Goal: Task Accomplishment & Management: Complete application form

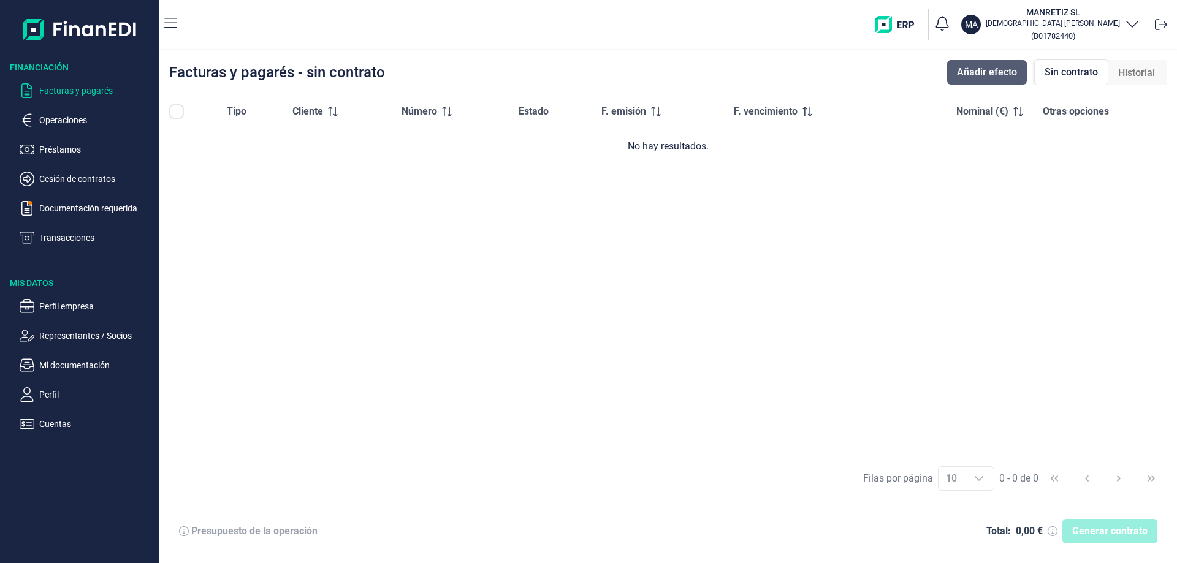
click at [996, 75] on span "Añadir efecto" at bounding box center [987, 72] width 60 height 15
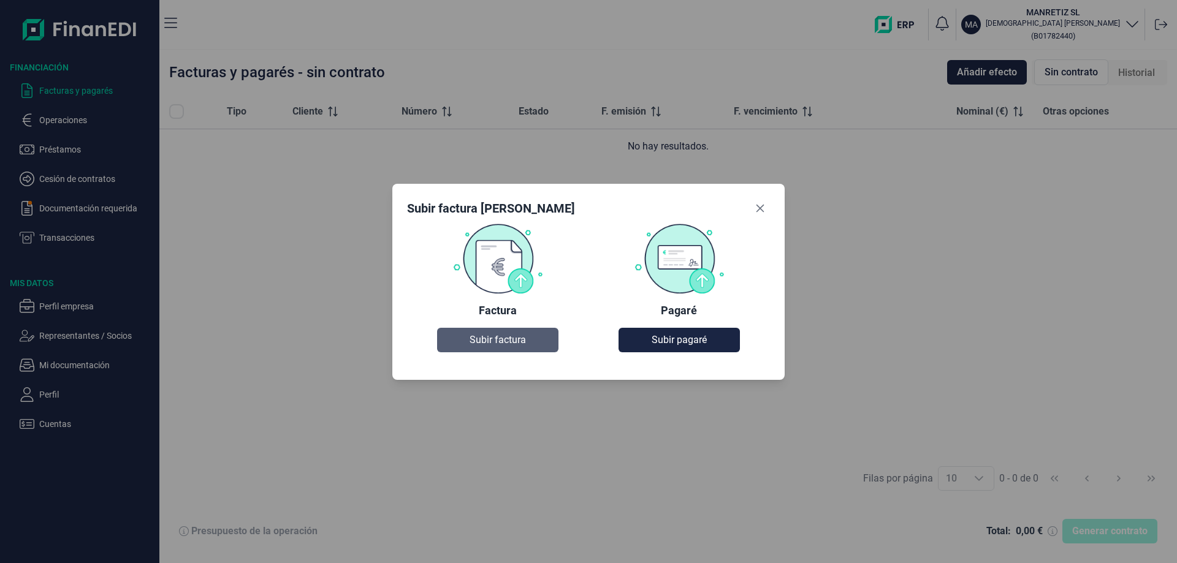
click at [502, 337] on span "Subir factura" at bounding box center [498, 340] width 56 height 15
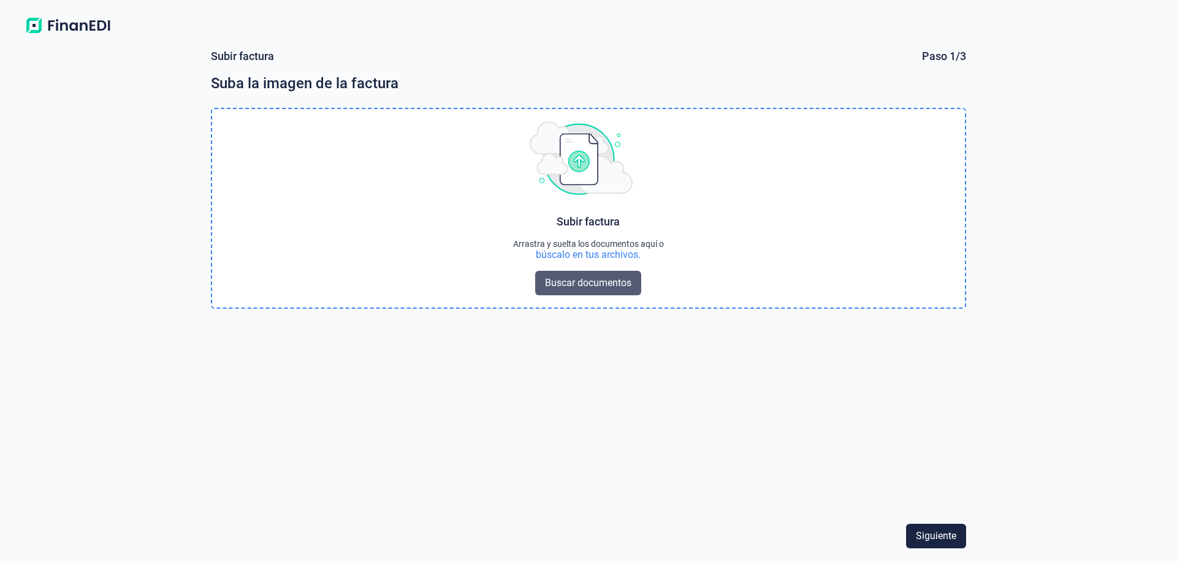
click at [609, 278] on span "Buscar documentos" at bounding box center [588, 283] width 86 height 15
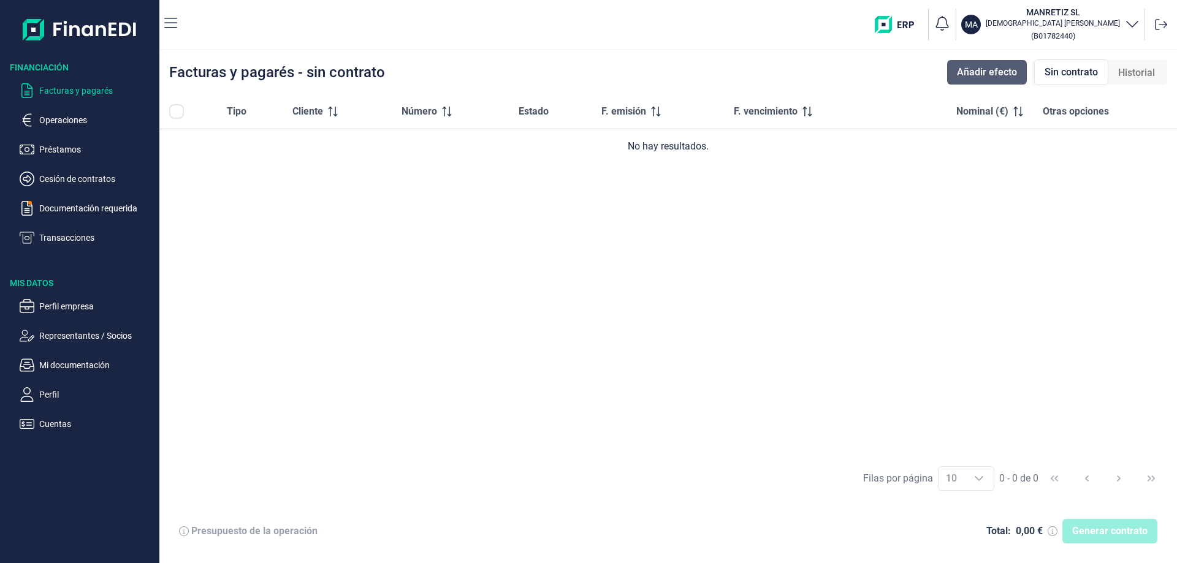
click at [1009, 71] on span "Añadir efecto" at bounding box center [987, 72] width 60 height 15
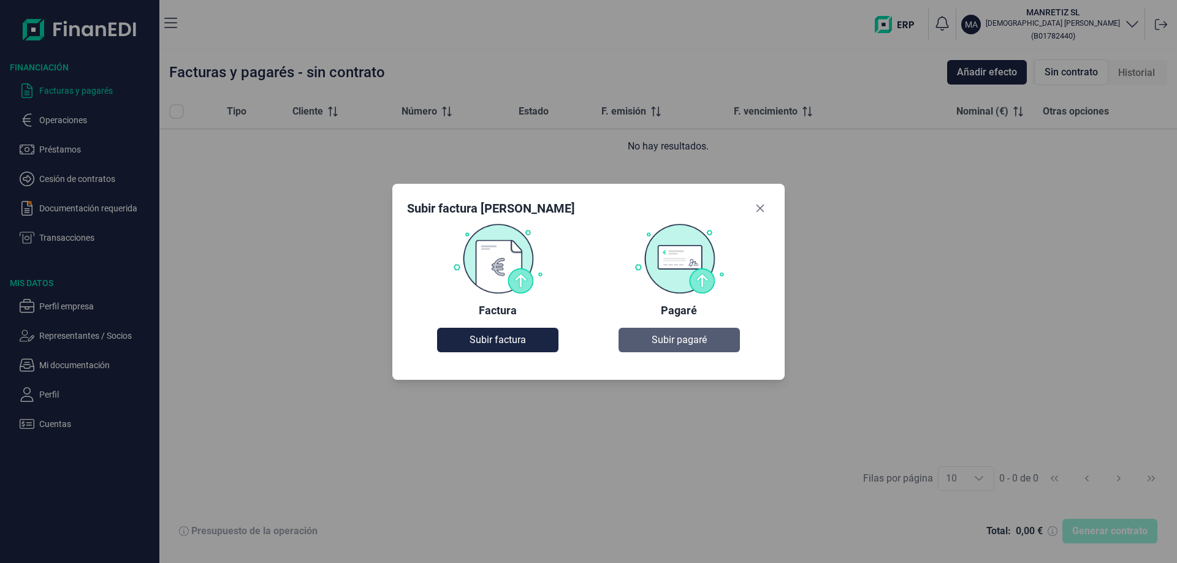
click at [679, 341] on span "Subir pagaré" at bounding box center [679, 340] width 55 height 15
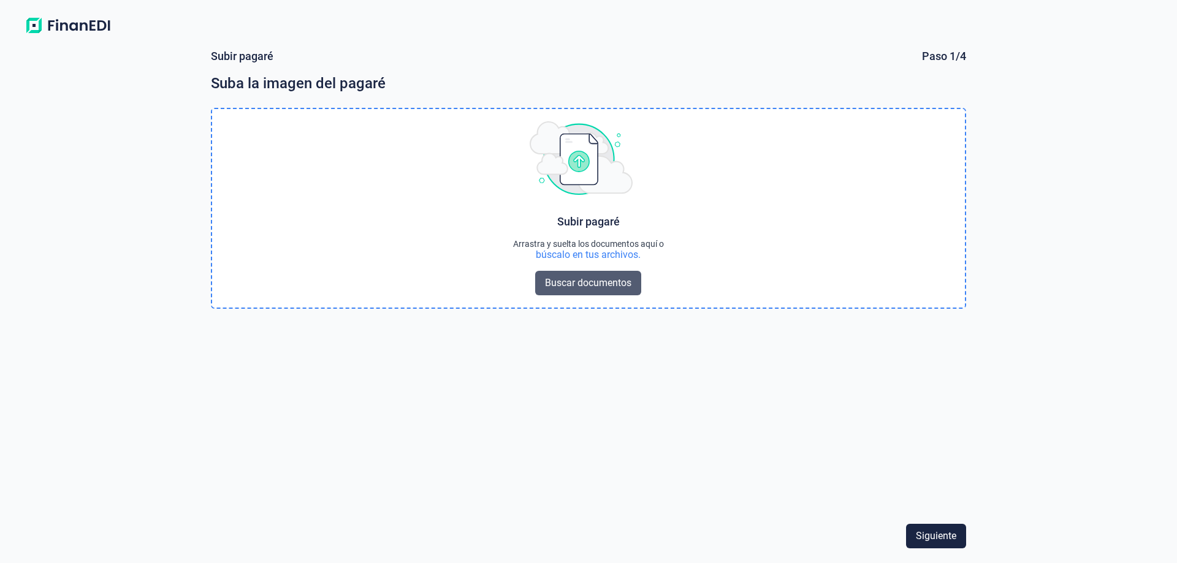
click at [552, 280] on span "Buscar documentos" at bounding box center [588, 283] width 86 height 15
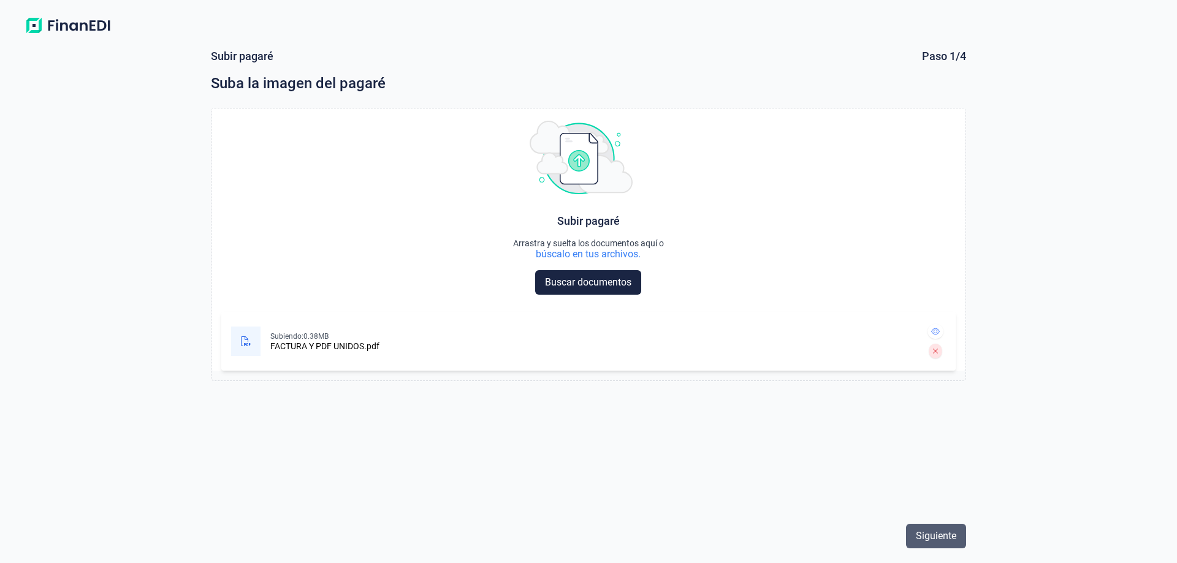
click at [935, 541] on span "Siguiente" at bounding box center [936, 536] width 40 height 15
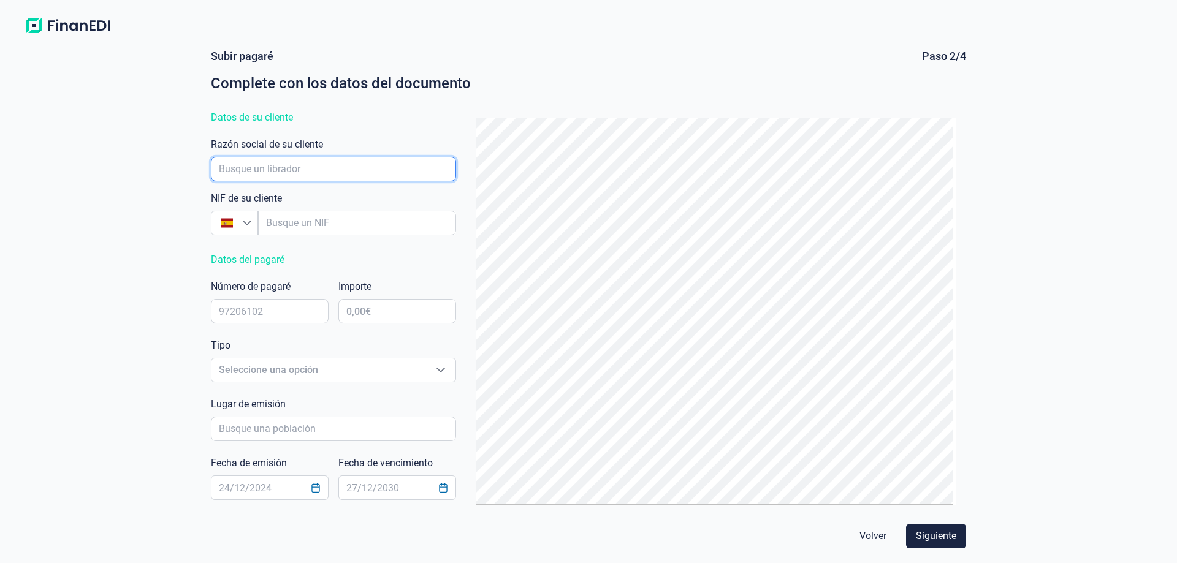
click at [229, 167] on input "empresaAutocomplete" at bounding box center [333, 169] width 245 height 25
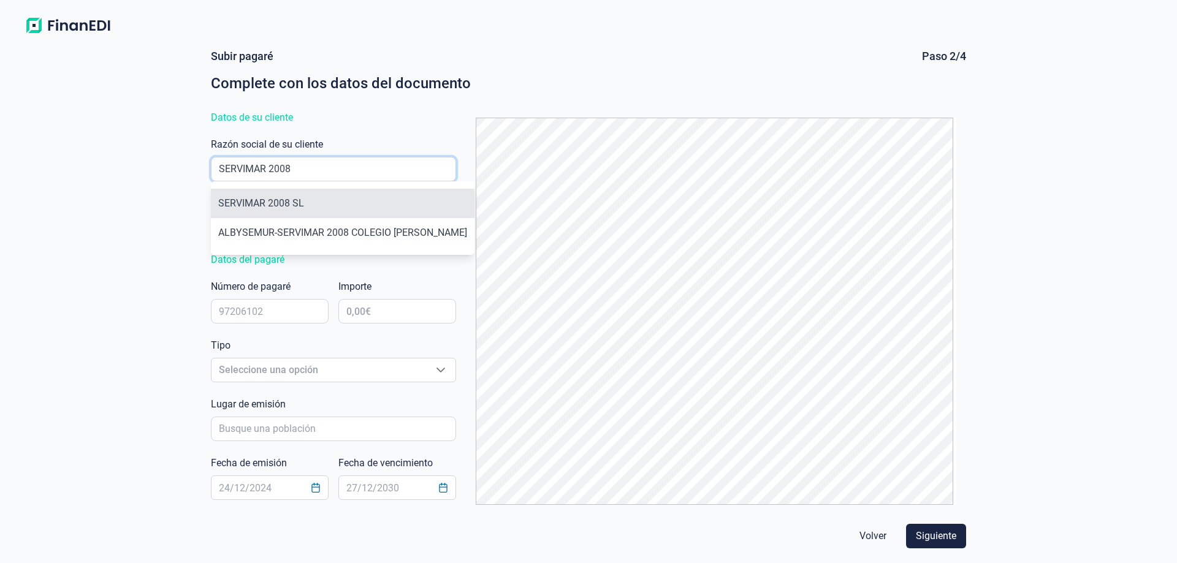
type input "SERVIMAR 2008"
click at [245, 205] on li "SERVIMAR 2008 SL" at bounding box center [343, 203] width 264 height 29
type input "B73574691"
type input "SERVIMAR 2008 SL"
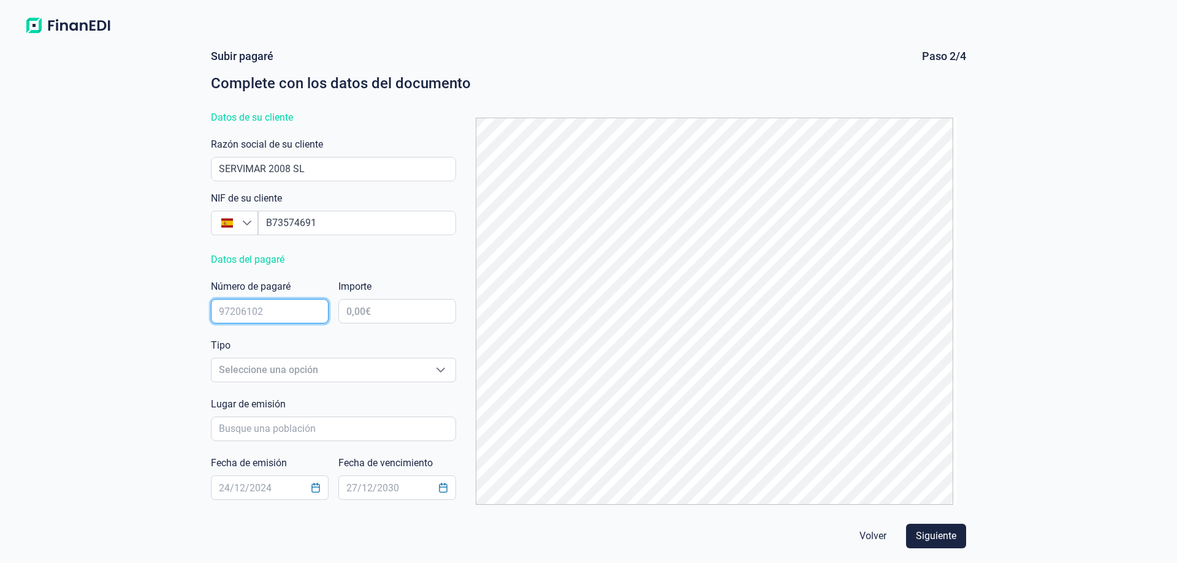
click at [243, 309] on input "text" at bounding box center [270, 311] width 118 height 25
drag, startPoint x: 470, startPoint y: 355, endPoint x: 1042, endPoint y: 389, distance: 572.5
click at [1042, 389] on div "[PERSON_NAME] Paso 2/4 Complete con los datos del documento Datos de su cliente…" at bounding box center [588, 301] width 1177 height 524
click at [238, 315] on input "text" at bounding box center [270, 311] width 118 height 25
type input "540154808200 3"
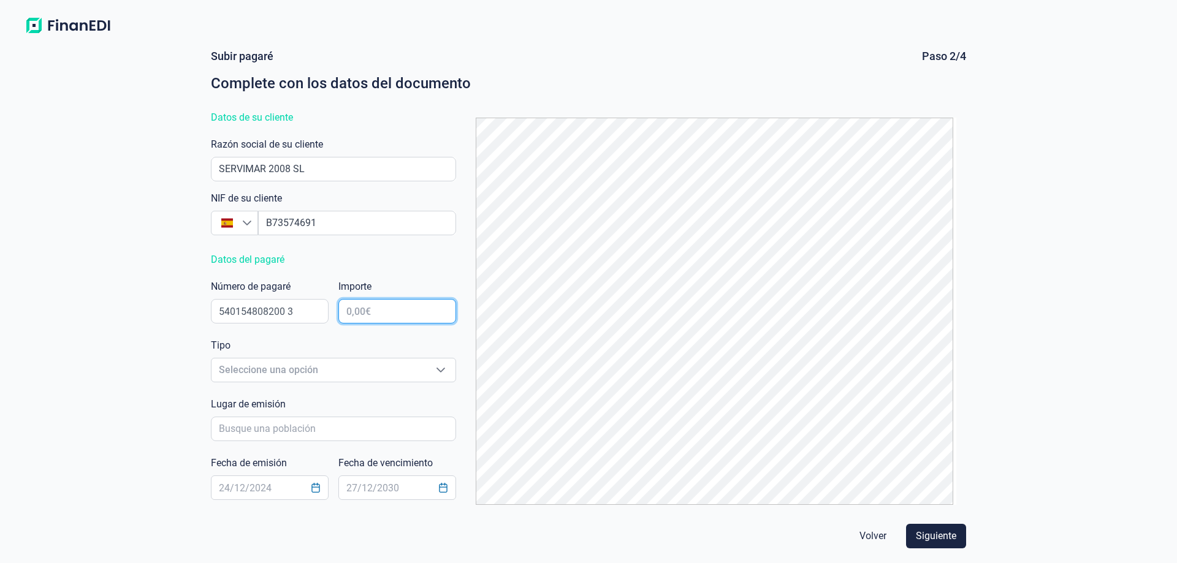
click at [393, 307] on input "text" at bounding box center [397, 311] width 118 height 25
type input "54.351,50 €"
click at [441, 375] on div "Seleccione una opción" at bounding box center [440, 370] width 29 height 23
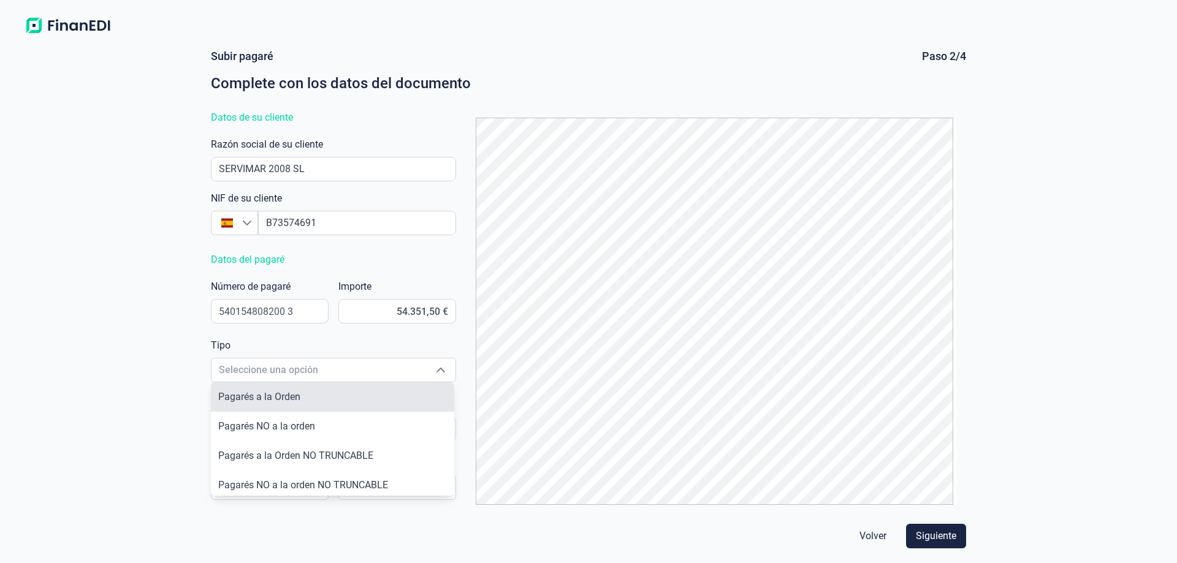
click at [292, 395] on span "Pagarés a la Orden" at bounding box center [259, 397] width 82 height 12
type input "Pagarés a la Orden"
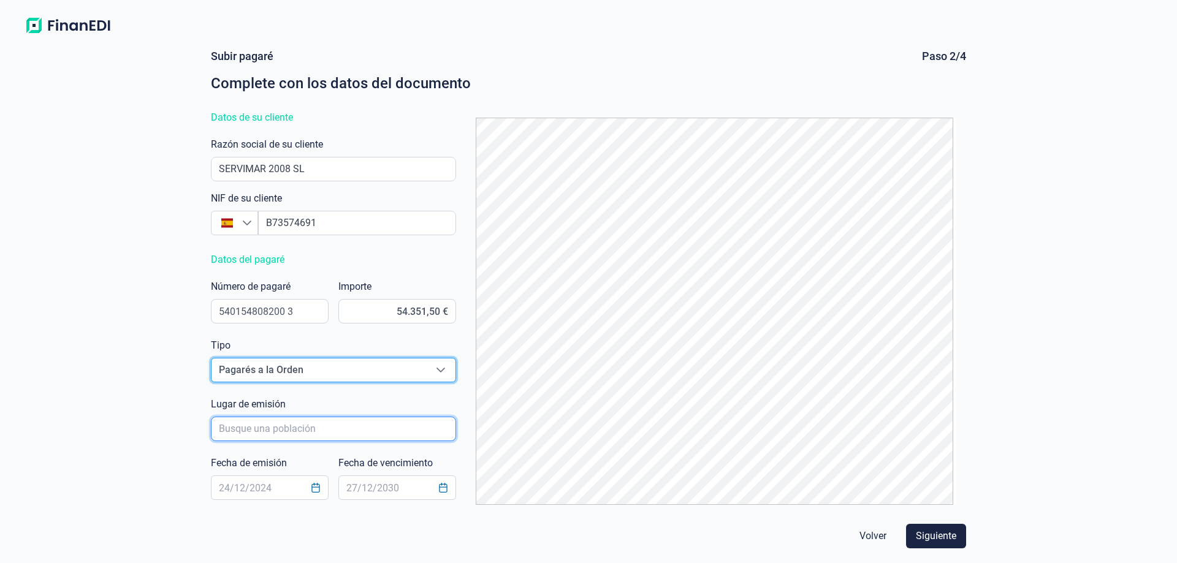
click at [249, 430] on input "poblacionAutocomplete" at bounding box center [333, 429] width 245 height 25
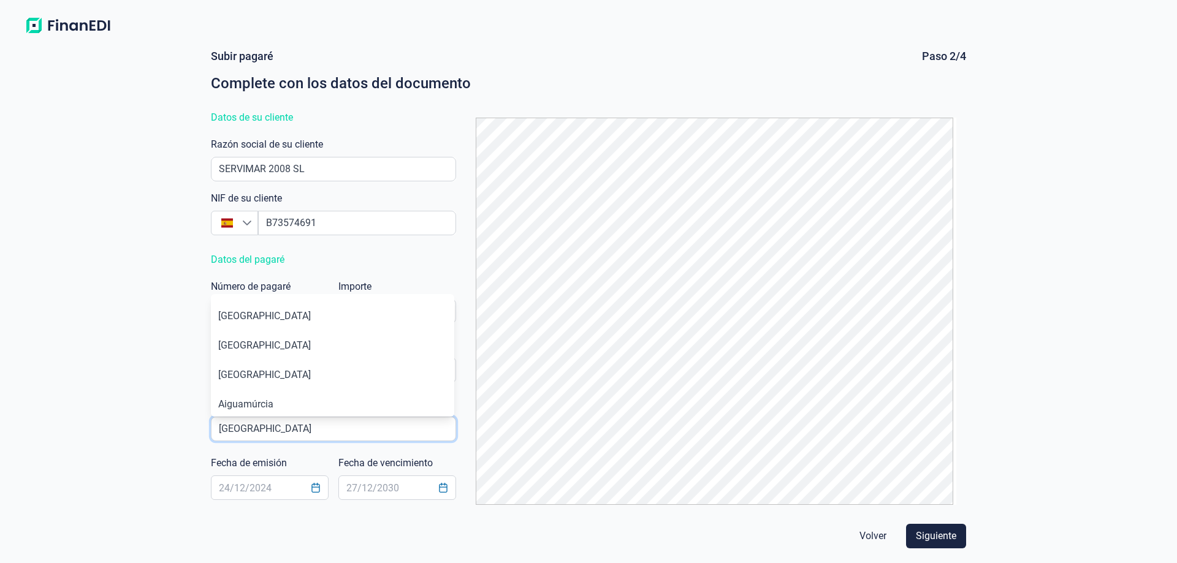
type input "[GEOGRAPHIC_DATA]"
click at [318, 490] on icon "Choose Date" at bounding box center [316, 488] width 10 height 10
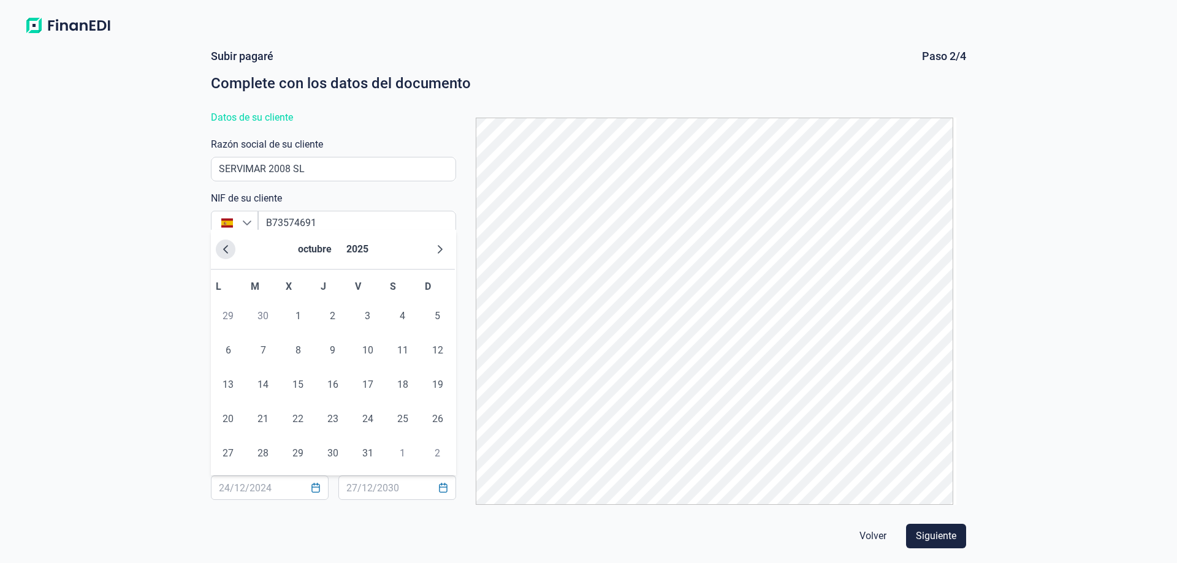
click at [226, 252] on icon "Previous Month" at bounding box center [225, 249] width 5 height 9
click at [222, 453] on span "25" at bounding box center [228, 453] width 25 height 25
type input "[DATE]"
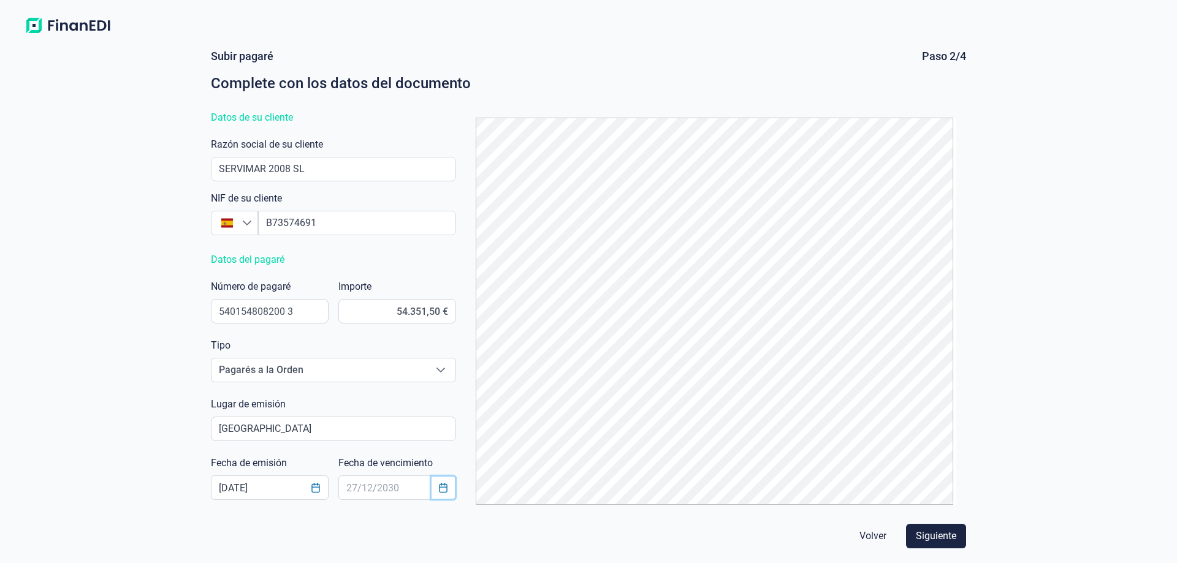
click at [440, 491] on icon "Choose Date" at bounding box center [443, 488] width 10 height 10
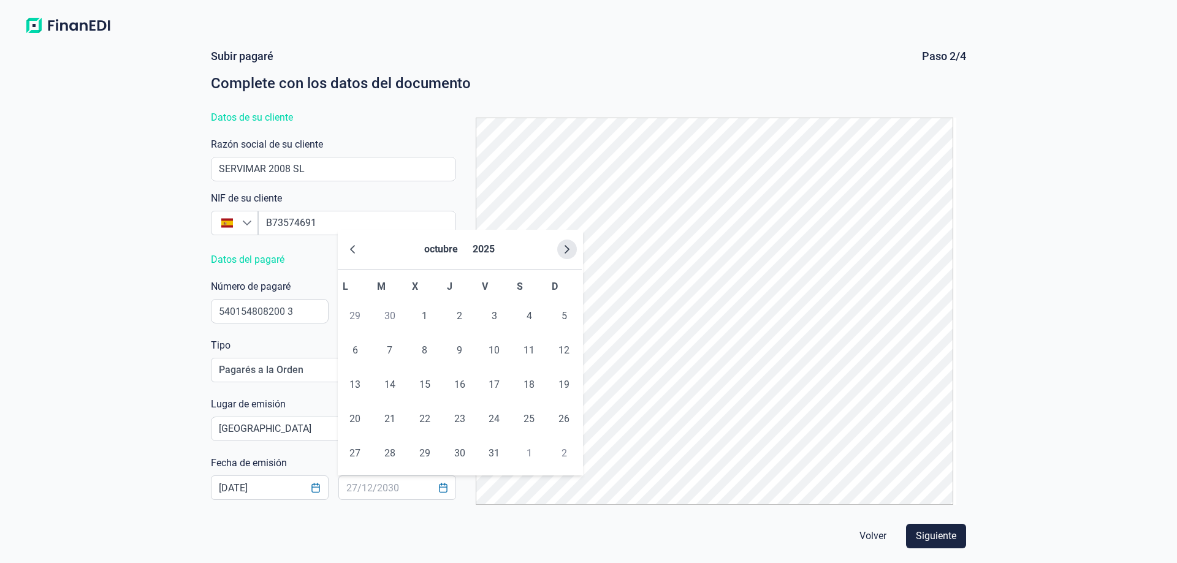
click at [569, 244] on button "Next Month" at bounding box center [567, 250] width 20 height 20
click at [422, 454] on span "25" at bounding box center [425, 453] width 25 height 25
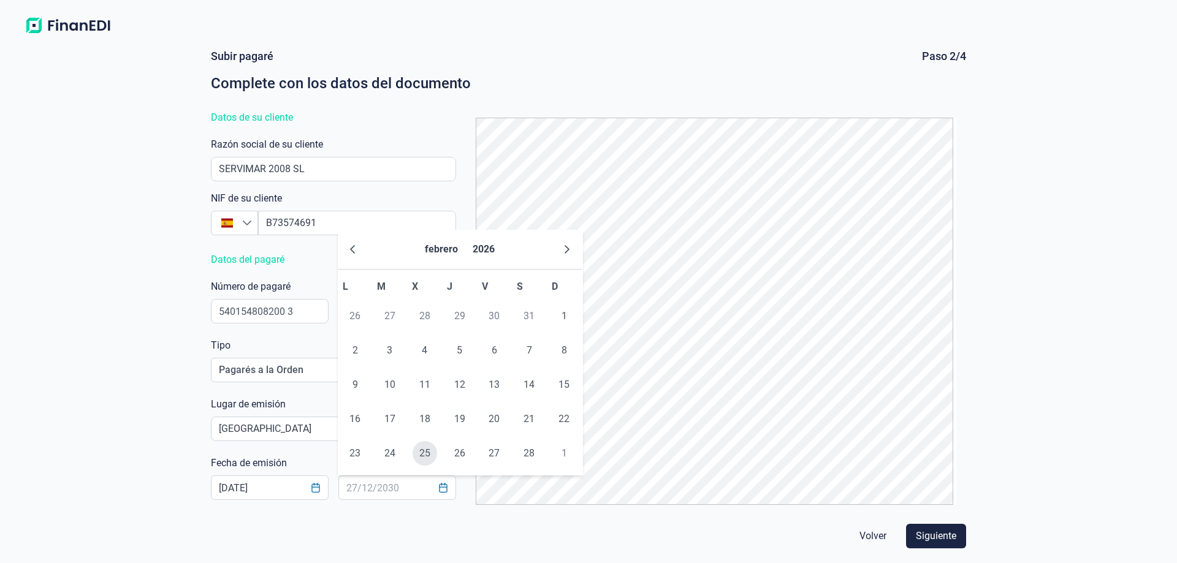
type input "[DATE]"
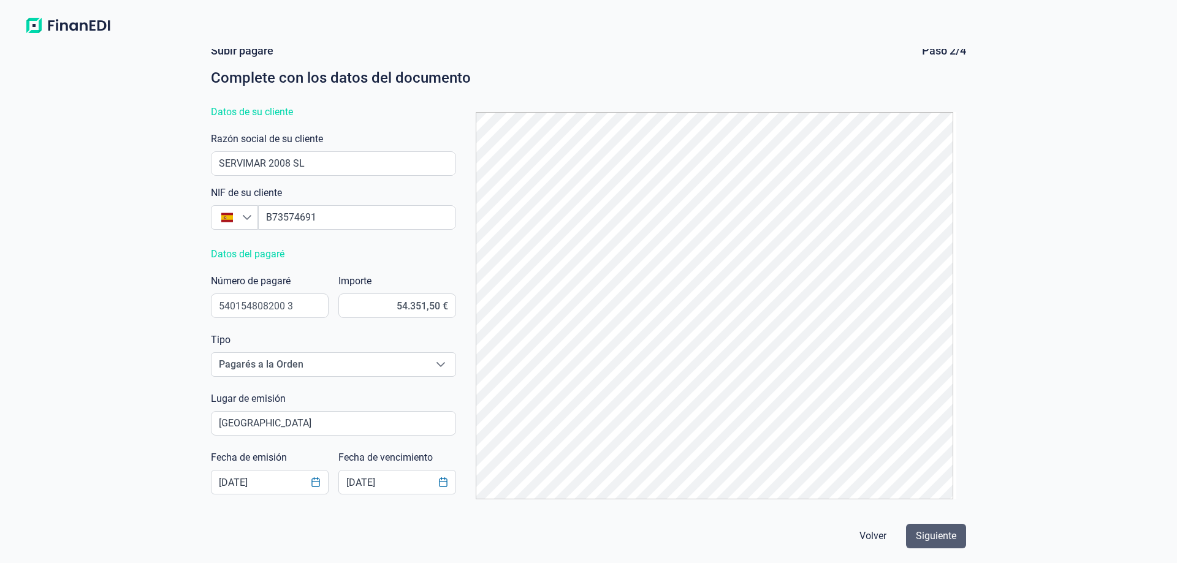
click at [949, 537] on span "Siguiente" at bounding box center [936, 536] width 40 height 15
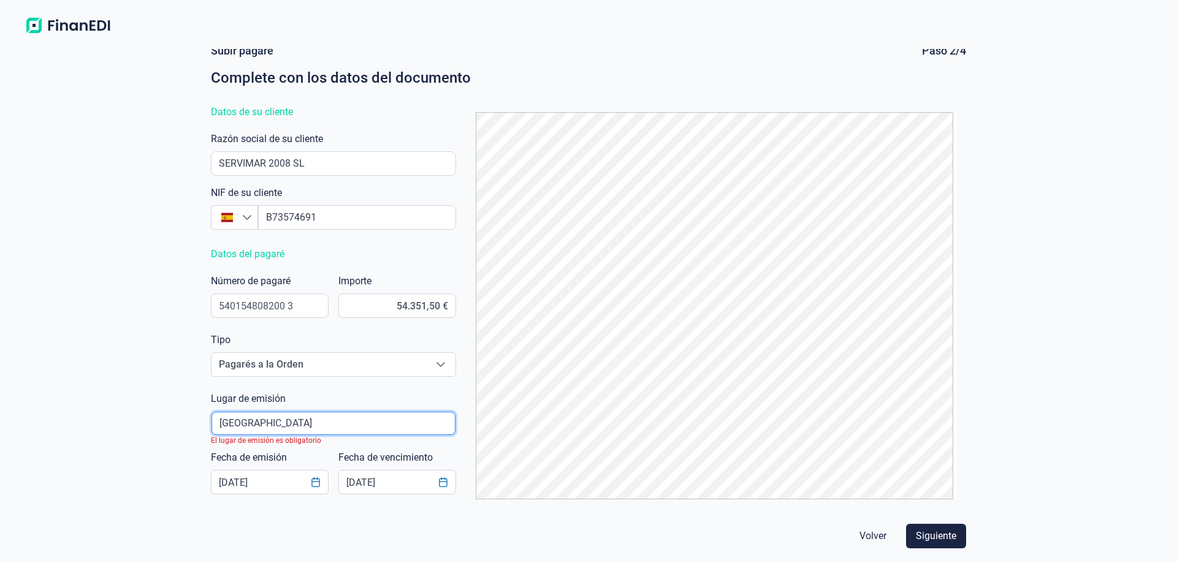
click at [261, 425] on input "poblacionAutocomplete" at bounding box center [334, 423] width 244 height 23
type input "M"
type input "TOTANA MURCIA"
click button "Volver" at bounding box center [873, 536] width 47 height 25
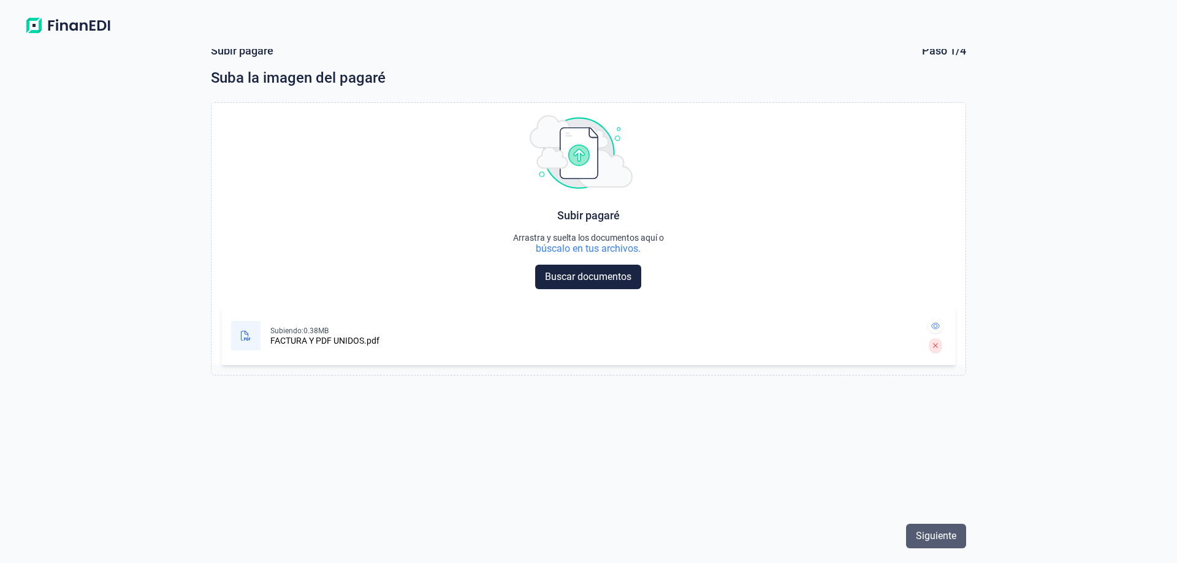
click at [942, 538] on span "Siguiente" at bounding box center [936, 536] width 40 height 15
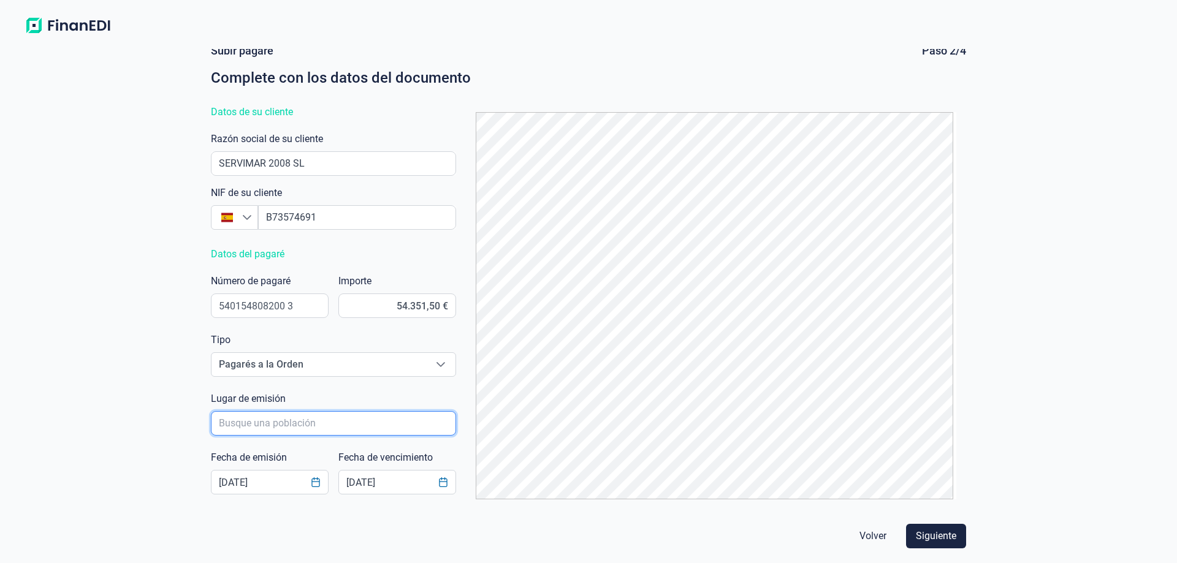
click at [288, 426] on input "poblacionAutocomplete" at bounding box center [333, 423] width 245 height 25
click at [437, 543] on div "Volver Siguiente" at bounding box center [588, 536] width 765 height 34
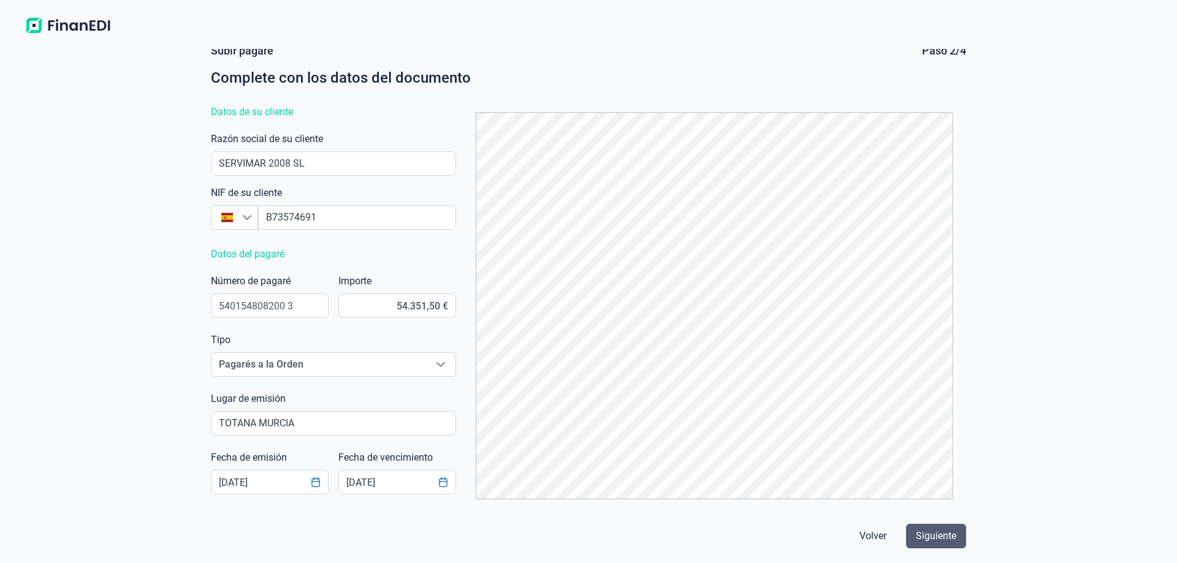
click at [949, 535] on span "Siguiente" at bounding box center [936, 536] width 40 height 15
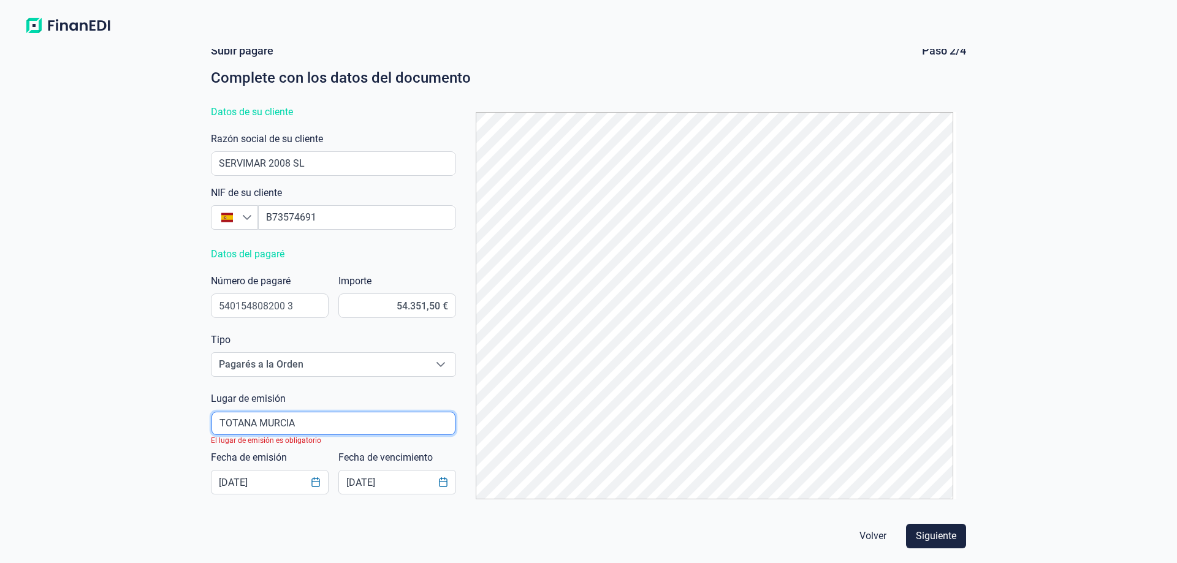
click at [302, 425] on input "poblacionAutocomplete" at bounding box center [334, 423] width 244 height 23
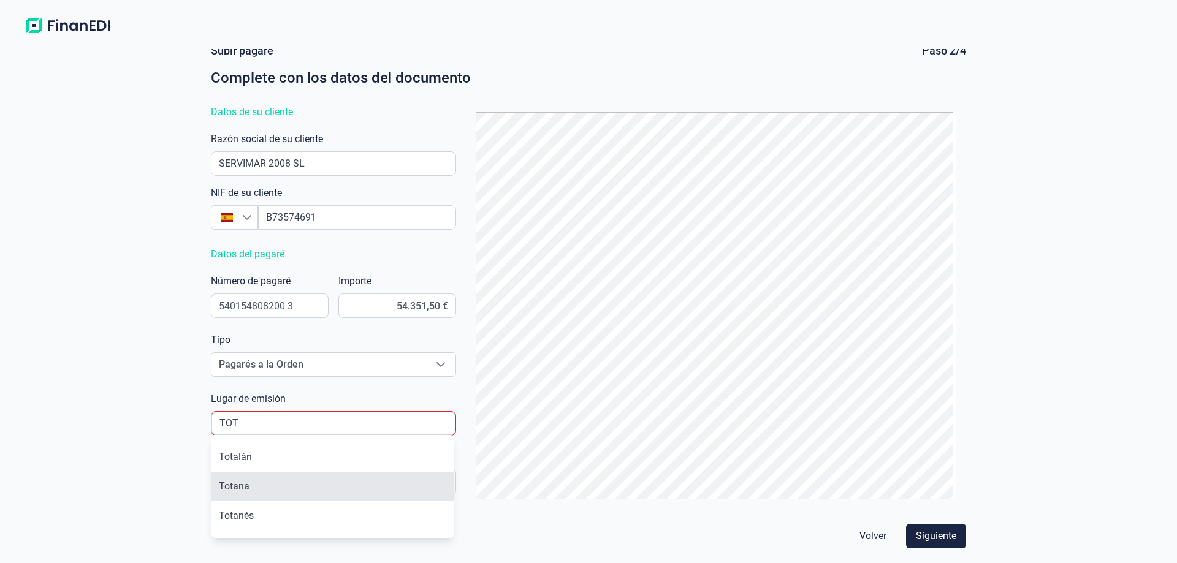
click at [235, 482] on li "Totana" at bounding box center [333, 486] width 242 height 29
type input "Totana"
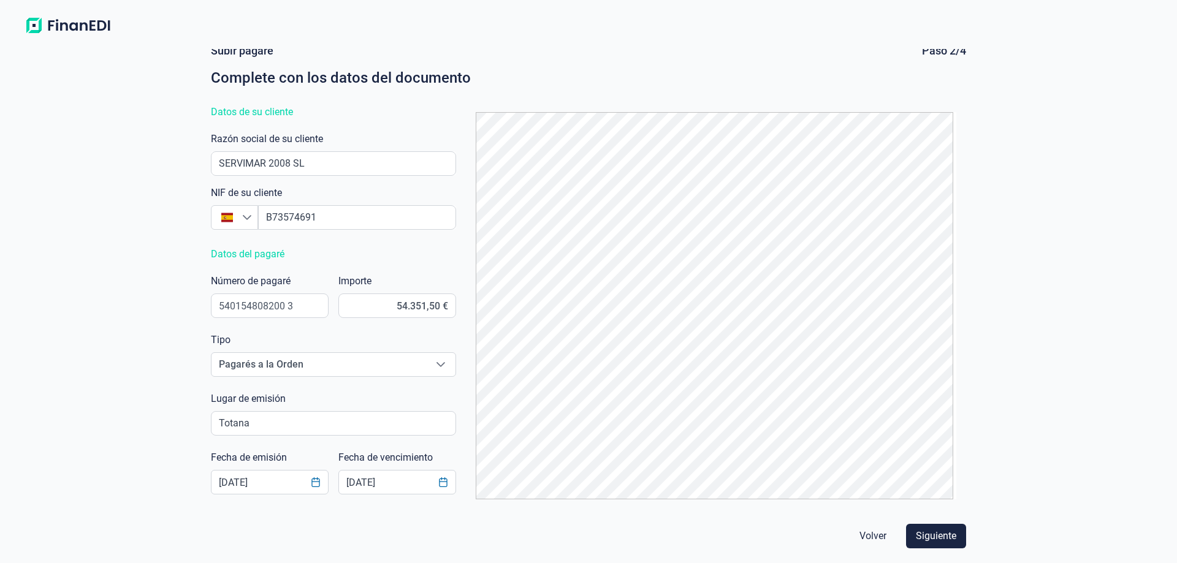
click at [593, 549] on div "Volver Siguiente" at bounding box center [588, 536] width 765 height 34
click at [947, 537] on span "Siguiente" at bounding box center [936, 536] width 40 height 15
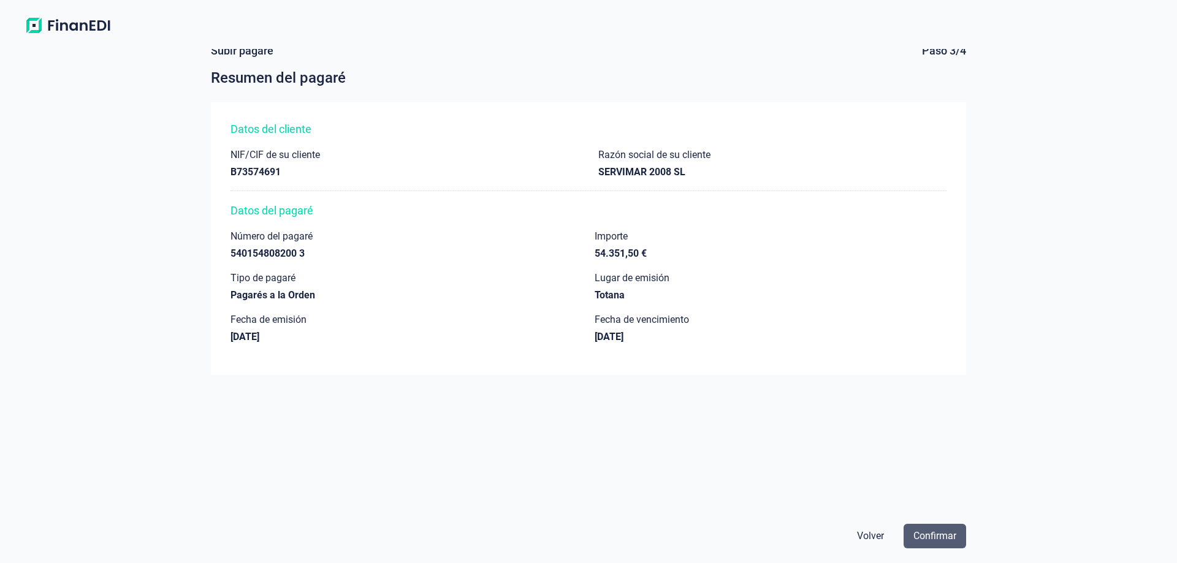
click at [933, 538] on span "Confirmar" at bounding box center [935, 536] width 43 height 15
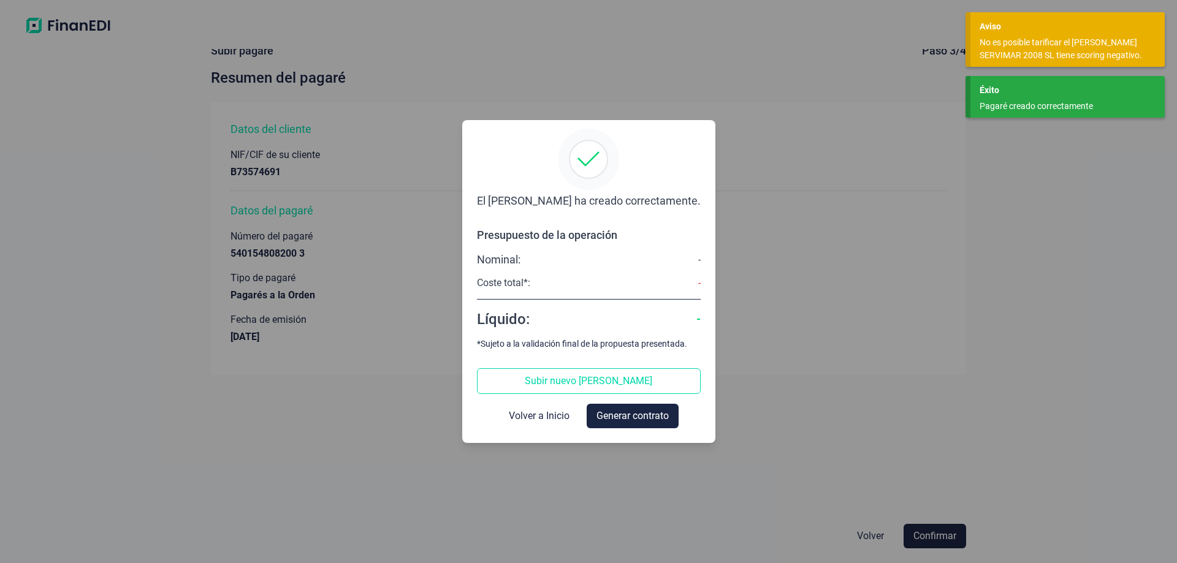
drag, startPoint x: 983, startPoint y: 126, endPoint x: 976, endPoint y: 130, distance: 8.2
drag, startPoint x: 976, startPoint y: 130, endPoint x: 1053, endPoint y: 212, distance: 112.8
click at [1053, 212] on div "El [PERSON_NAME] ha creado correctamente. Presupuesto de la operación Nominal: …" at bounding box center [588, 281] width 1177 height 563
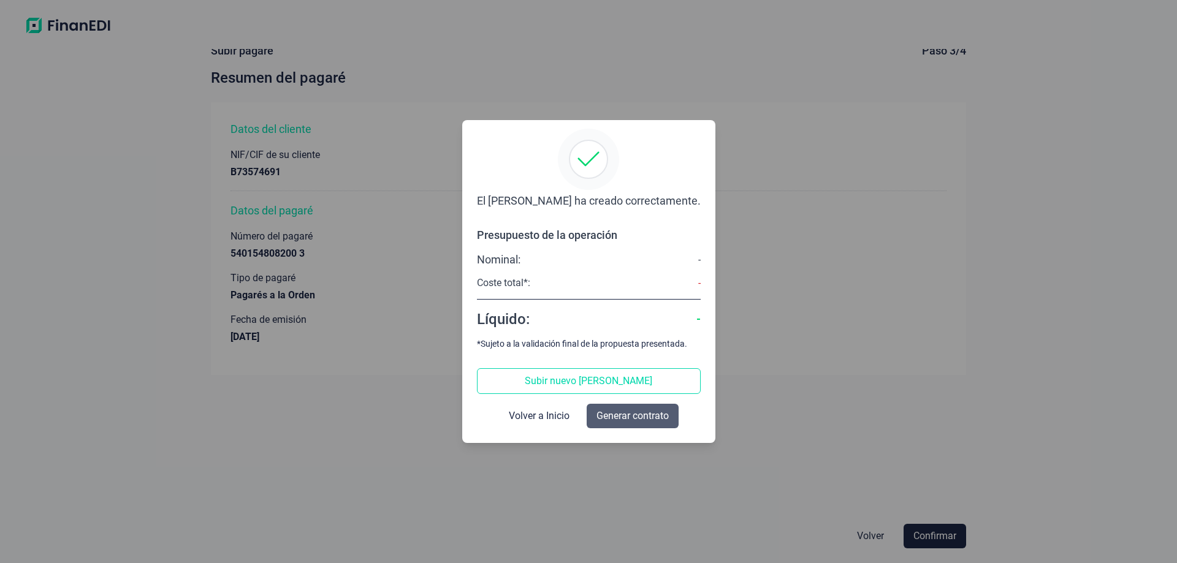
click at [625, 420] on span "Generar contrato" at bounding box center [633, 416] width 72 height 15
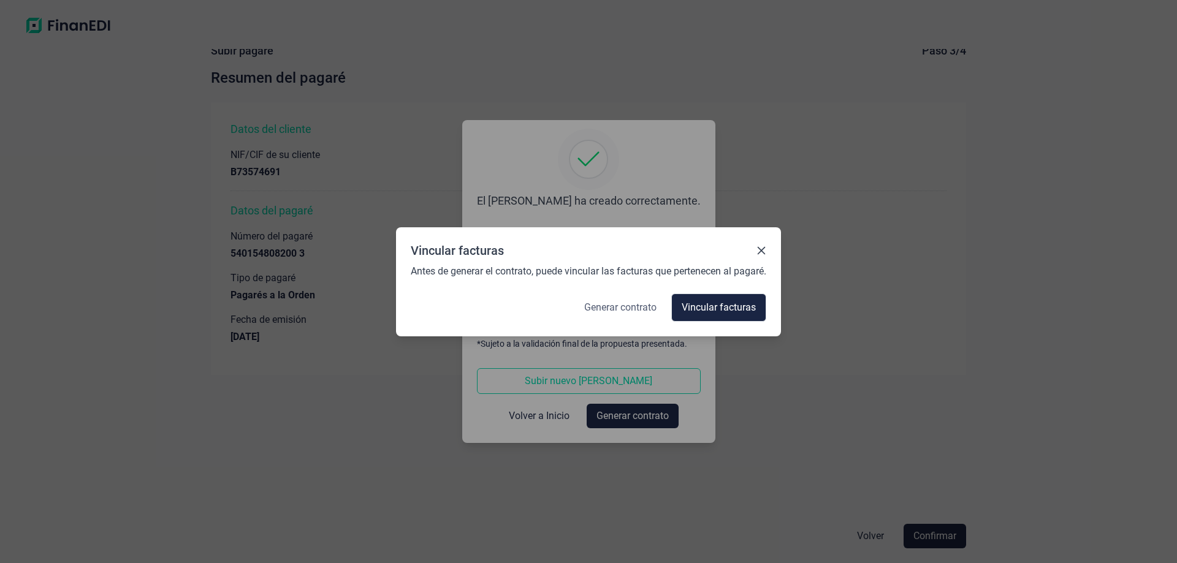
click at [646, 308] on span "Generar contrato" at bounding box center [620, 307] width 72 height 15
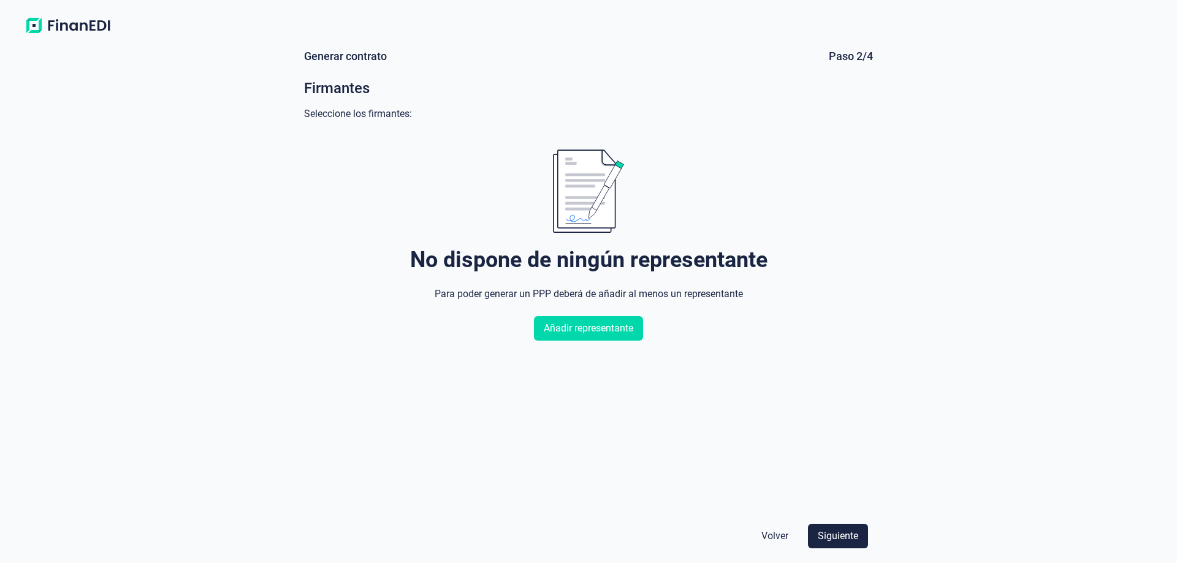
click at [781, 530] on span "Volver" at bounding box center [775, 536] width 27 height 15
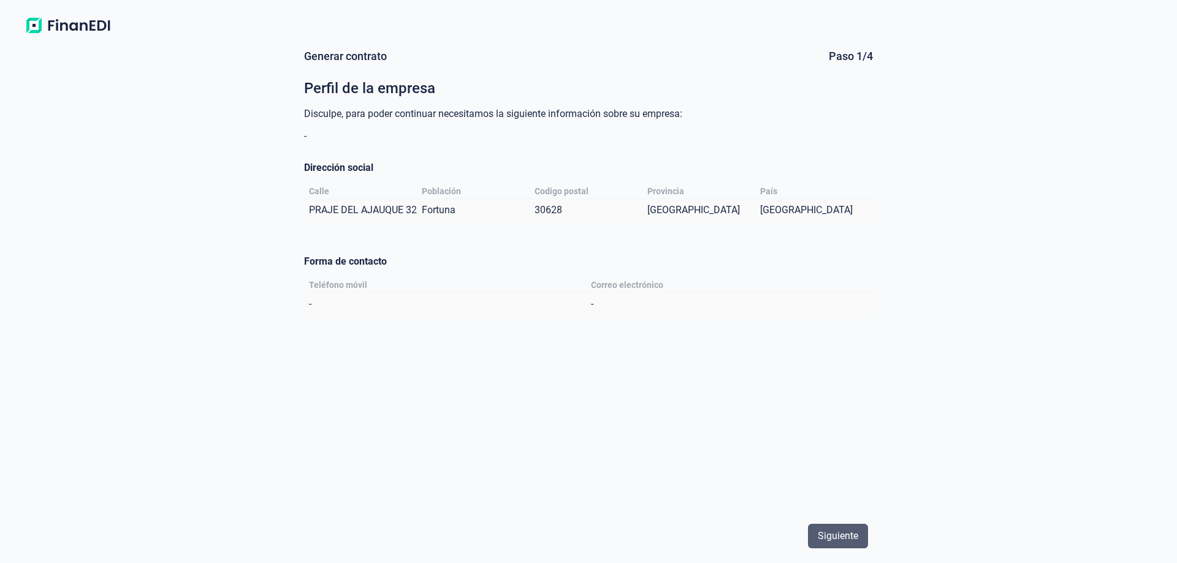
click at [842, 530] on span "Siguiente" at bounding box center [838, 536] width 40 height 15
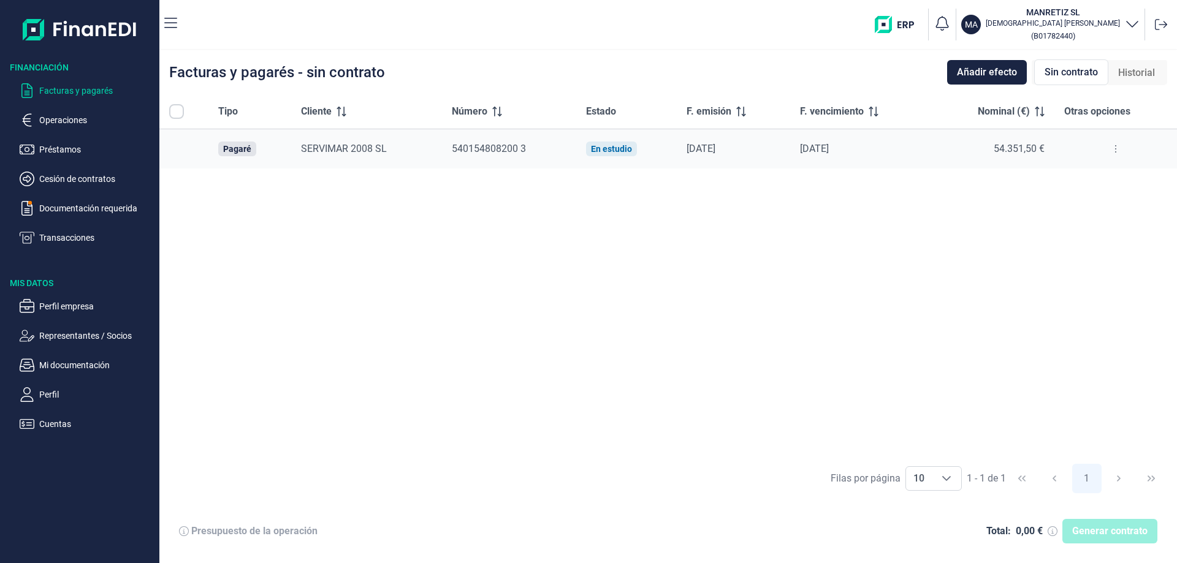
click at [1105, 531] on div "Generar contrato" at bounding box center [1110, 531] width 95 height 25
click at [1101, 530] on div "Generar contrato" at bounding box center [1110, 531] width 95 height 25
click at [1116, 148] on icon at bounding box center [1116, 149] width 2 height 10
click at [1105, 530] on div "Generar contrato" at bounding box center [1110, 531] width 95 height 25
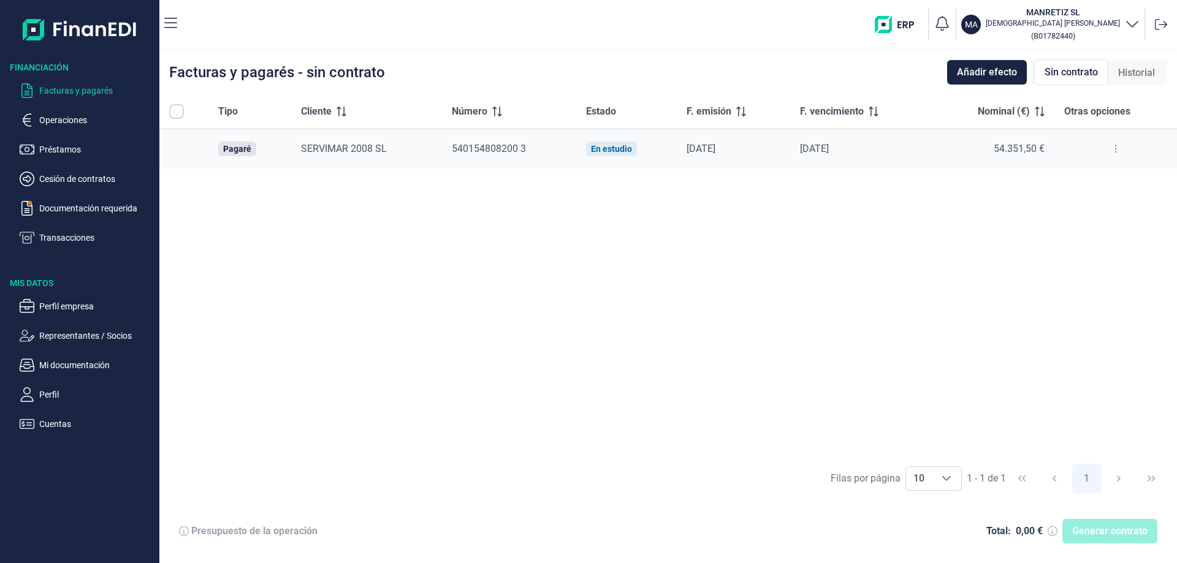
click at [1115, 144] on icon at bounding box center [1116, 149] width 2 height 10
click at [1052, 202] on span "Vincular facturas a pagaré" at bounding box center [1067, 202] width 101 height 12
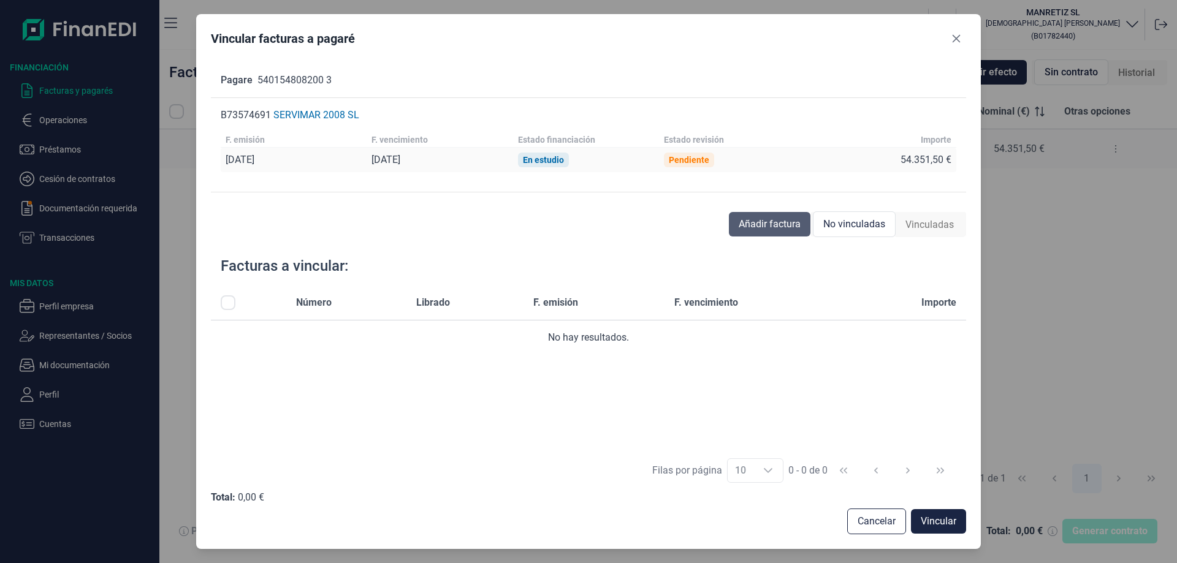
click at [766, 217] on span "Añadir factura" at bounding box center [770, 224] width 62 height 15
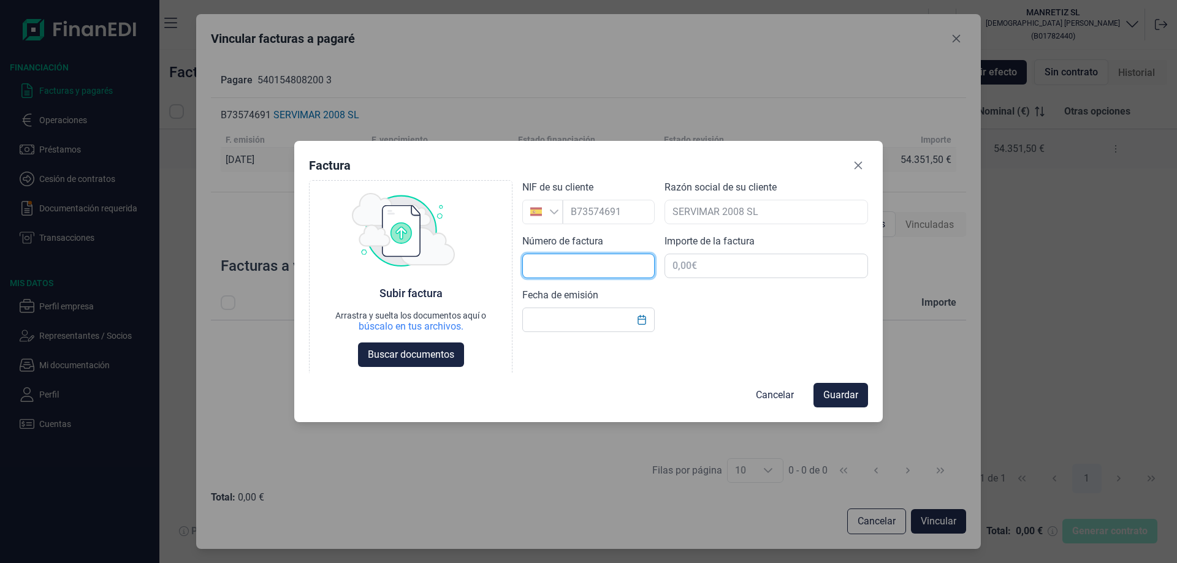
click at [540, 268] on input "text" at bounding box center [588, 266] width 132 height 25
type input "2025-0052"
click at [675, 270] on input "text" at bounding box center [767, 266] width 204 height 25
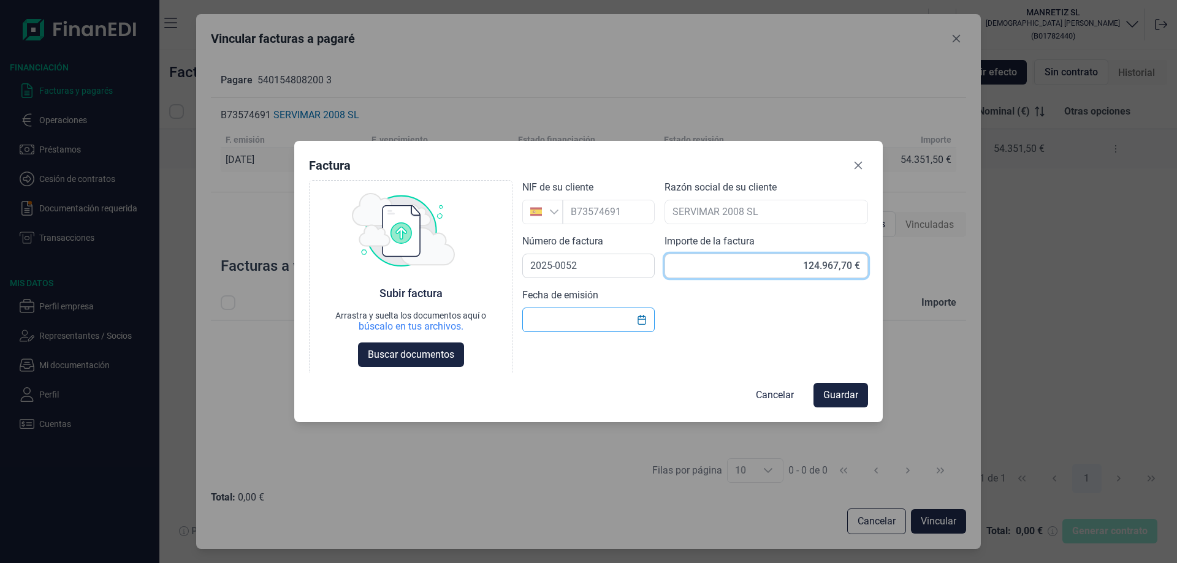
type input "124.967,79 €"
click at [643, 319] on icon "Choose Date" at bounding box center [642, 320] width 10 height 10
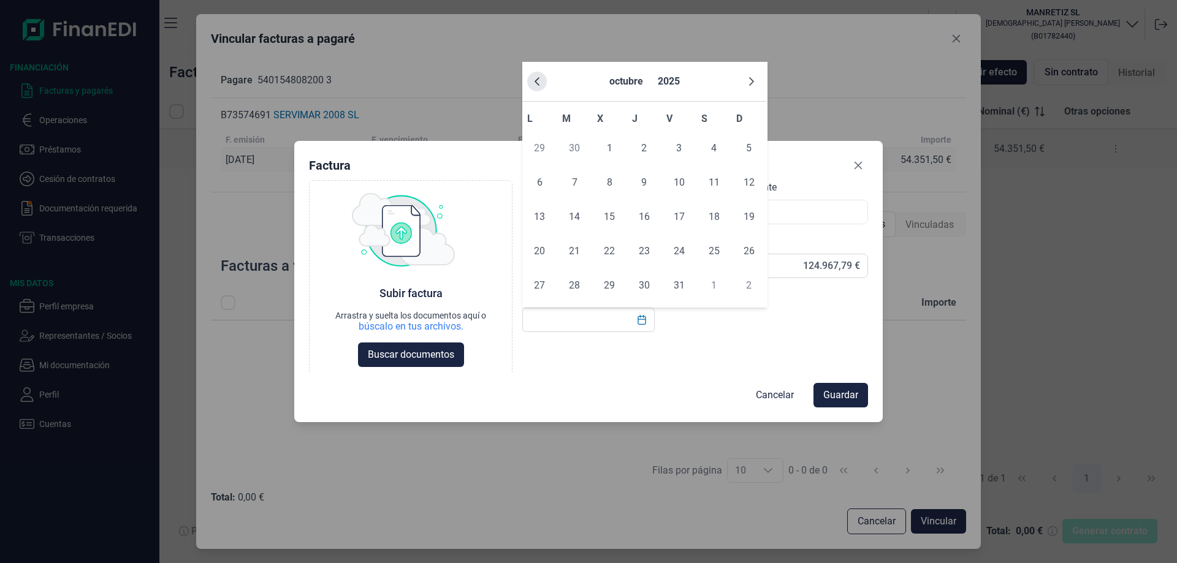
click at [534, 85] on icon "Previous Month" at bounding box center [537, 82] width 10 height 10
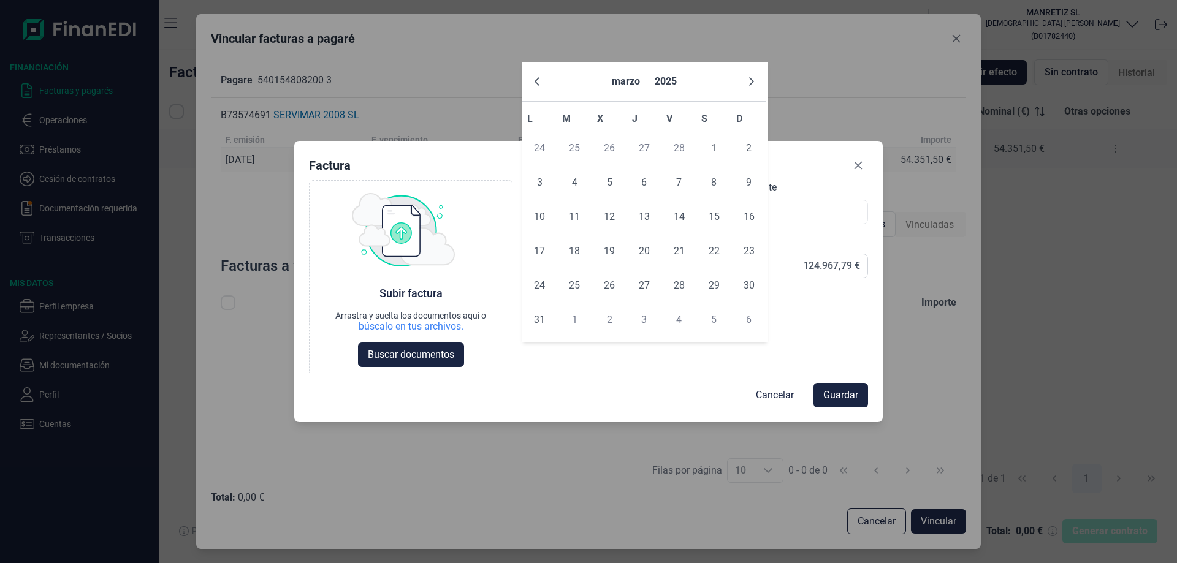
click at [534, 85] on icon "Previous Month" at bounding box center [537, 82] width 10 height 10
click at [573, 289] on span "25" at bounding box center [574, 285] width 25 height 25
type input "[DATE]"
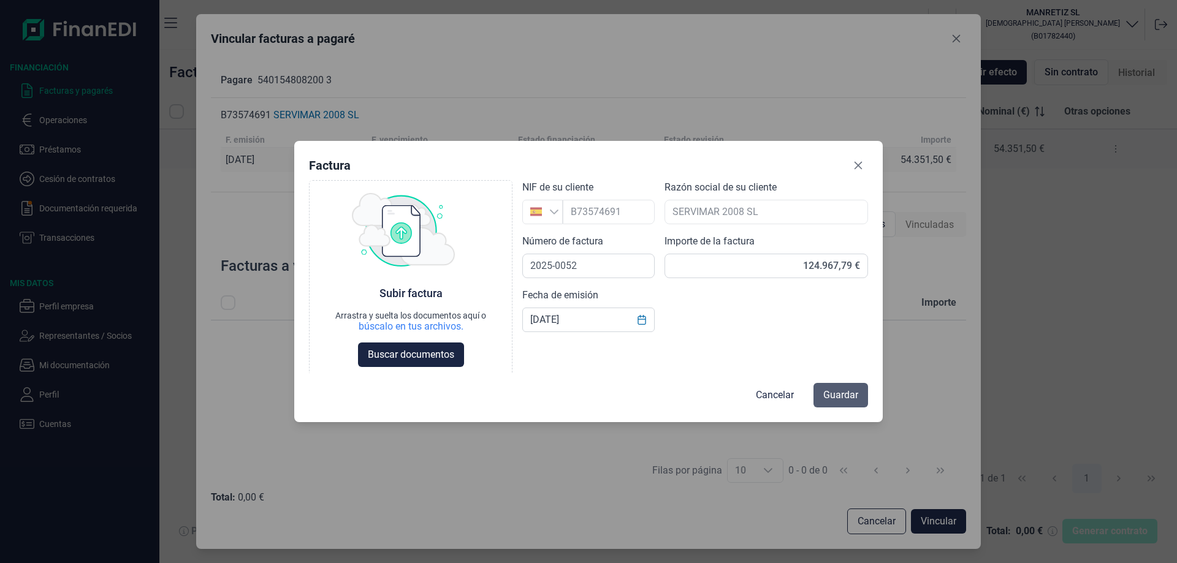
click at [850, 391] on span "Guardar" at bounding box center [840, 395] width 35 height 15
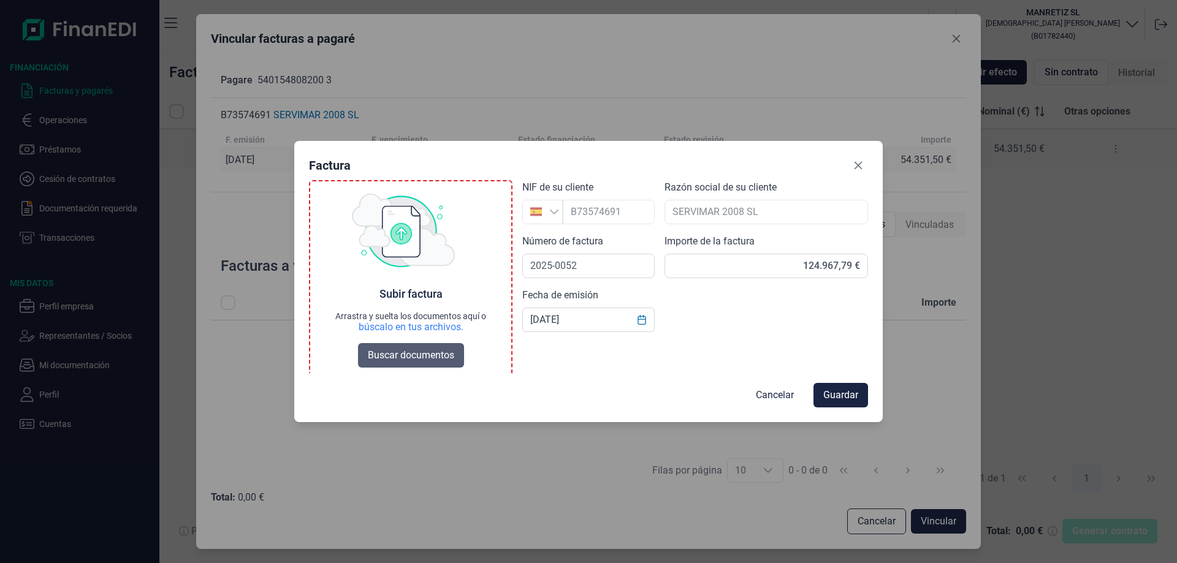
click at [410, 356] on span "Buscar documentos" at bounding box center [411, 355] width 86 height 15
click at [406, 357] on span "Buscar documentos" at bounding box center [411, 355] width 86 height 15
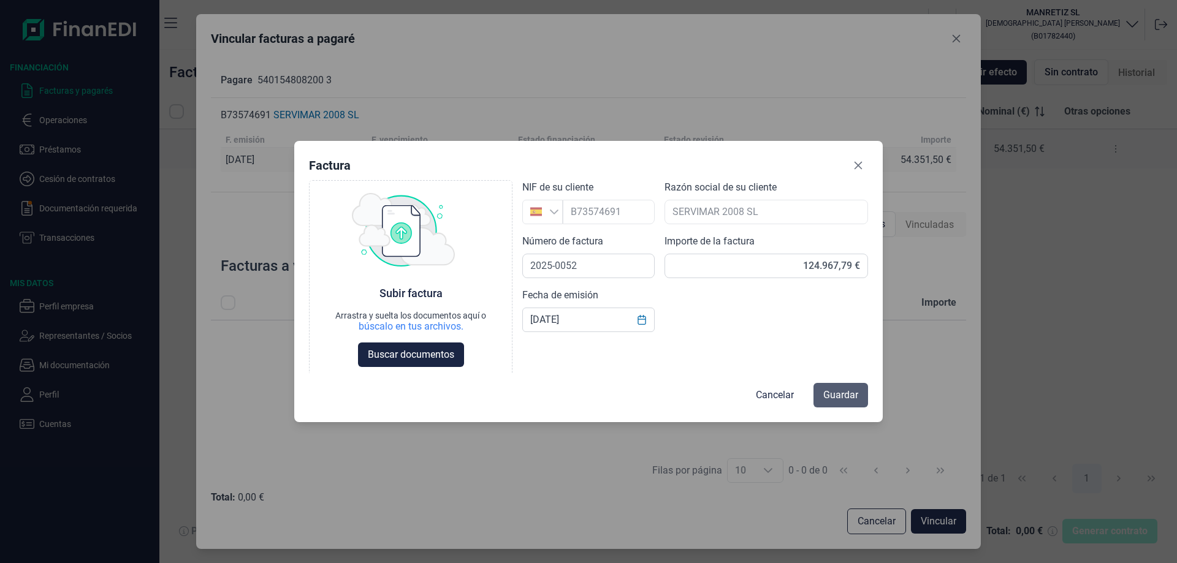
click at [860, 393] on button "Guardar" at bounding box center [841, 395] width 55 height 25
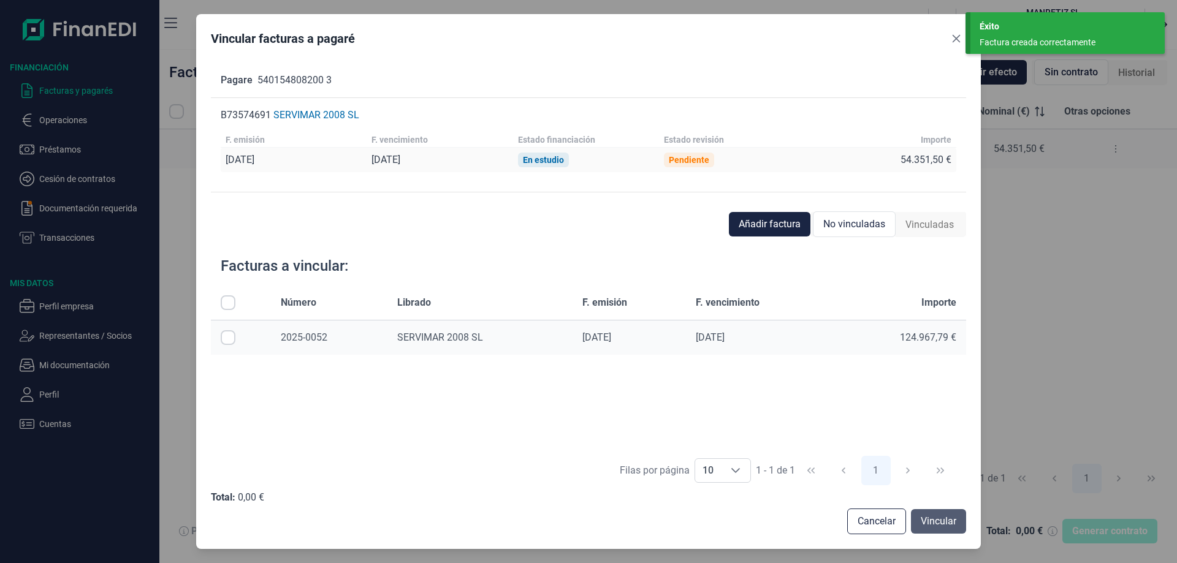
click at [933, 517] on span "Vincular" at bounding box center [939, 521] width 36 height 15
click at [940, 521] on span "Vincular" at bounding box center [939, 521] width 36 height 15
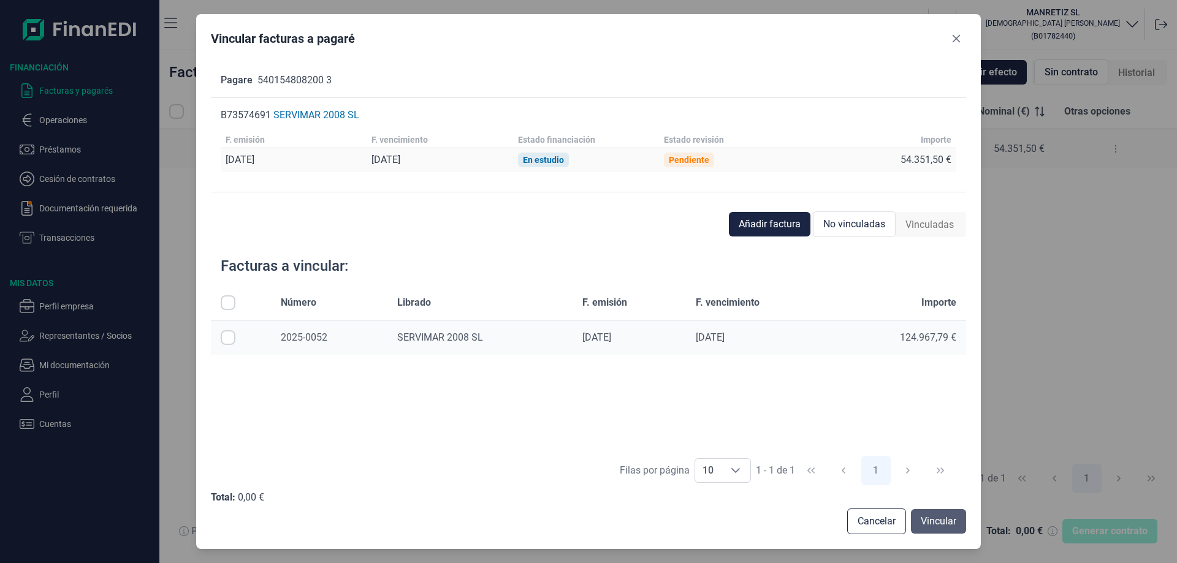
click at [930, 522] on span "Vincular" at bounding box center [939, 521] width 36 height 15
click at [939, 515] on span "Vincular" at bounding box center [939, 521] width 36 height 15
click at [226, 302] on input "All items unselected" at bounding box center [228, 303] width 15 height 15
checkbox input "true"
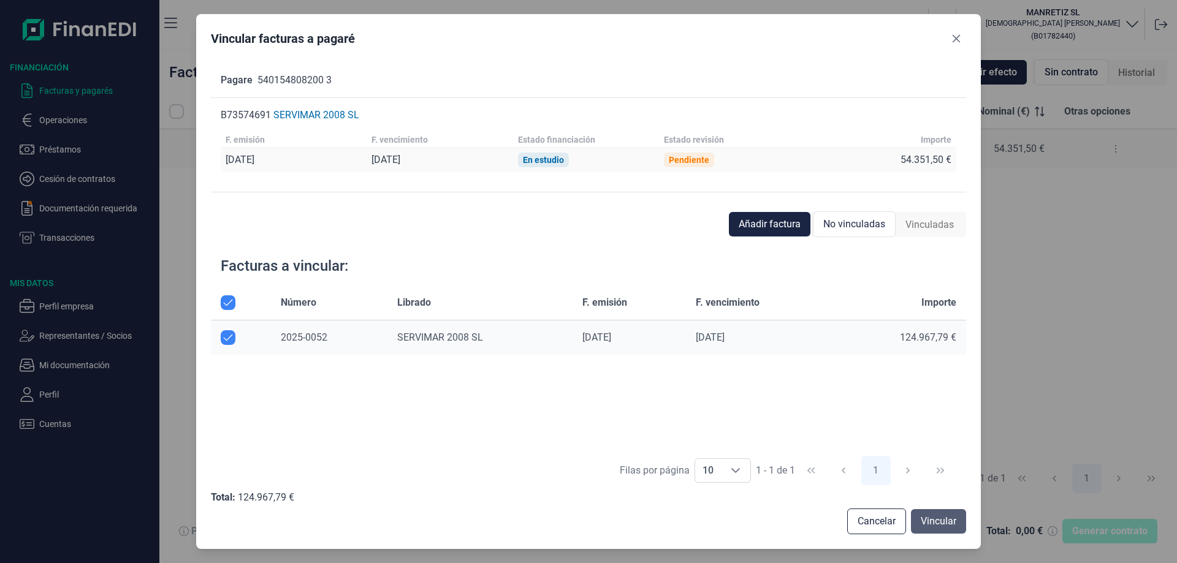
click at [932, 524] on span "Vincular" at bounding box center [939, 521] width 36 height 15
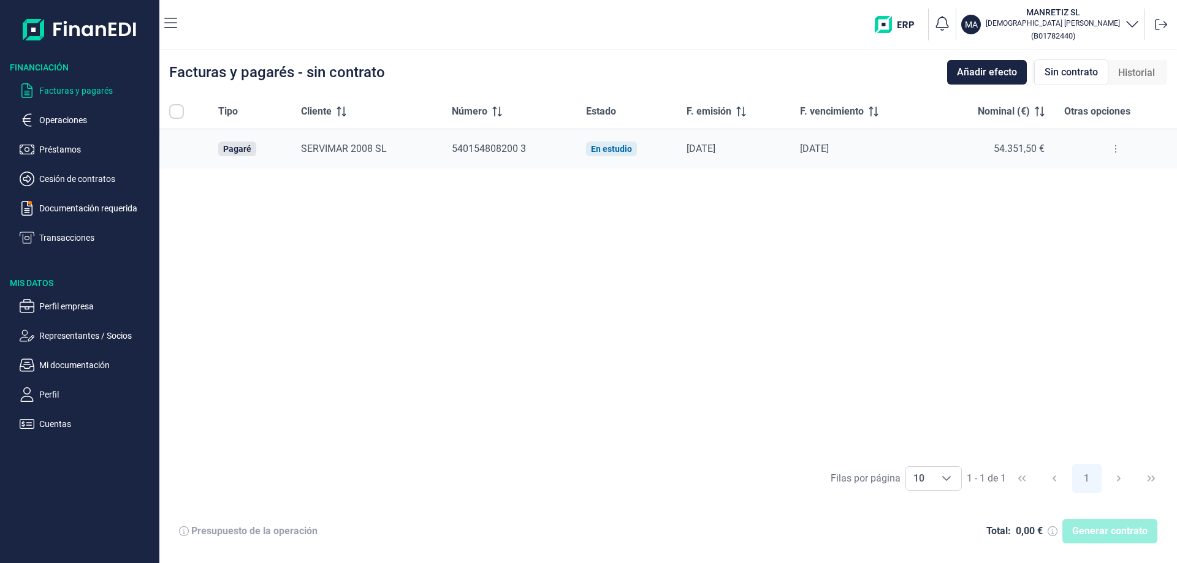
click at [1102, 533] on div "Generar contrato" at bounding box center [1110, 531] width 95 height 25
click at [178, 109] on input "All items unselected" at bounding box center [176, 111] width 15 height 15
click at [173, 112] on input "All items unselected" at bounding box center [176, 111] width 15 height 15
checkbox input "false"
click at [1115, 150] on icon at bounding box center [1116, 149] width 2 height 10
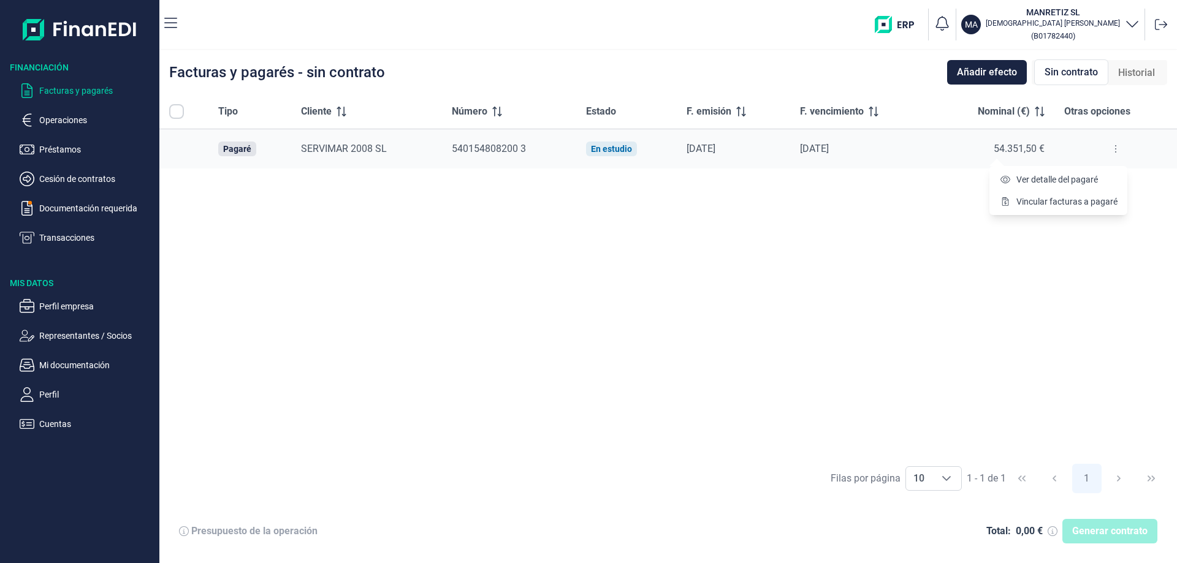
click at [1047, 258] on div "Tipo Cliente Número Estado F. emisión F. vencimiento Nominal (€) Otras opciones…" at bounding box center [668, 275] width 1018 height 363
click at [1097, 532] on div "Generar contrato" at bounding box center [1110, 531] width 95 height 25
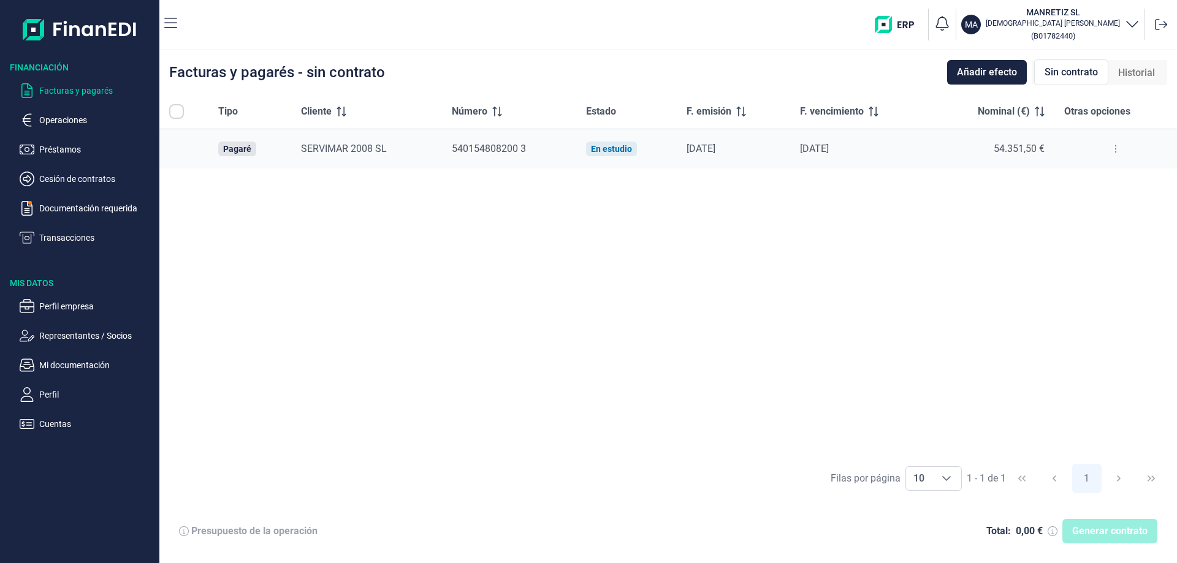
click at [1079, 72] on span "Sin contrato" at bounding box center [1071, 72] width 53 height 15
click at [1074, 69] on span "Sin contrato" at bounding box center [1071, 72] width 53 height 15
click at [1123, 531] on div "Generar contrato" at bounding box center [1110, 531] width 95 height 25
click at [1106, 527] on div "Generar contrato" at bounding box center [1110, 531] width 95 height 25
click at [1088, 530] on div "Generar contrato" at bounding box center [1110, 531] width 95 height 25
